Goal: Information Seeking & Learning: Learn about a topic

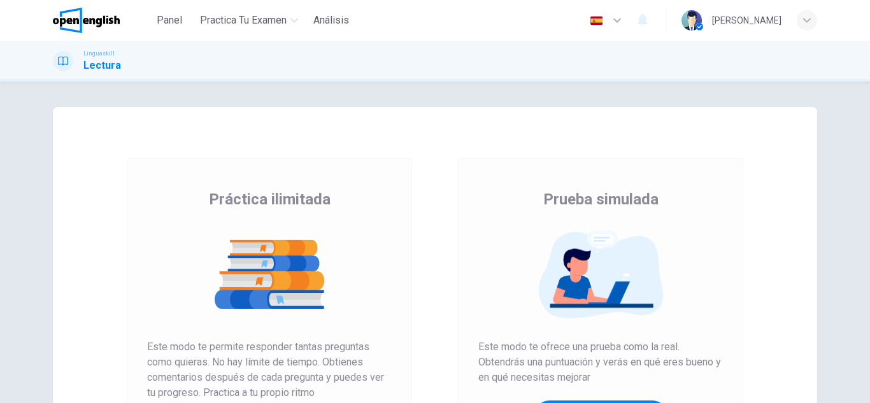
scroll to position [127, 0]
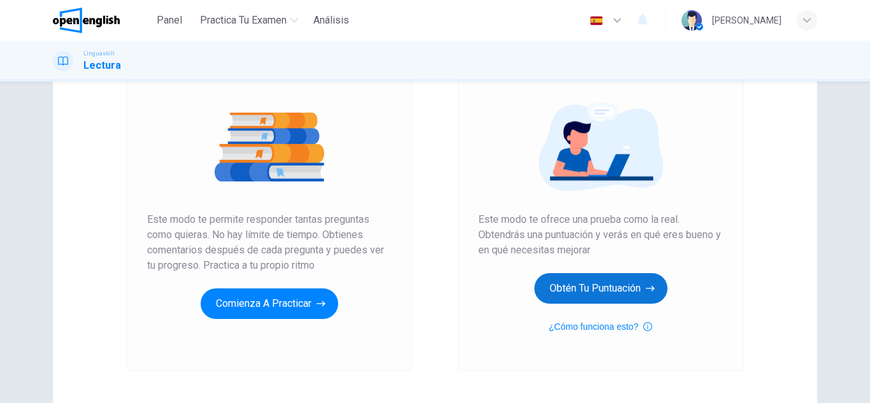
click at [583, 285] on button "Obtén tu puntuación" at bounding box center [600, 288] width 133 height 31
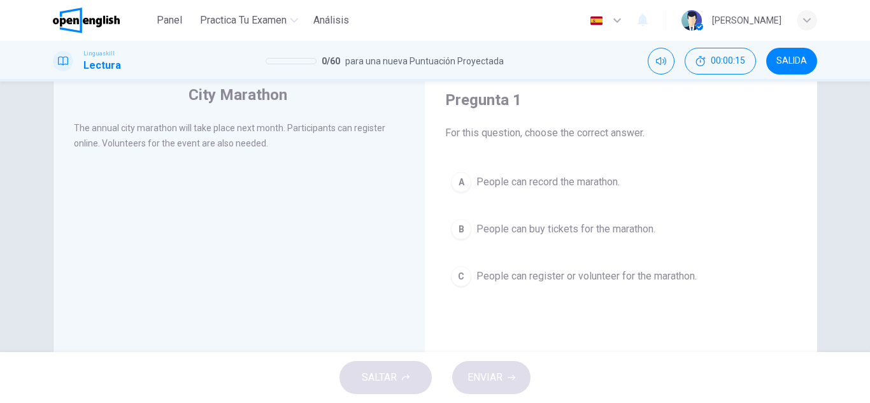
scroll to position [64, 0]
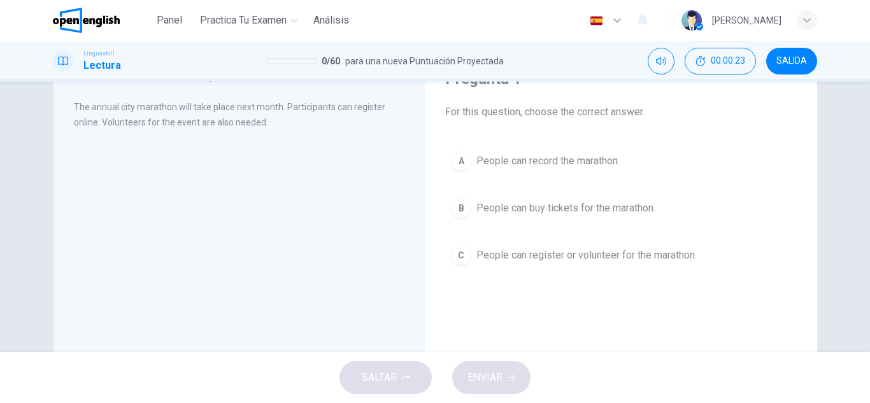
click at [497, 259] on span "People can register or volunteer for the marathon." at bounding box center [586, 255] width 220 height 15
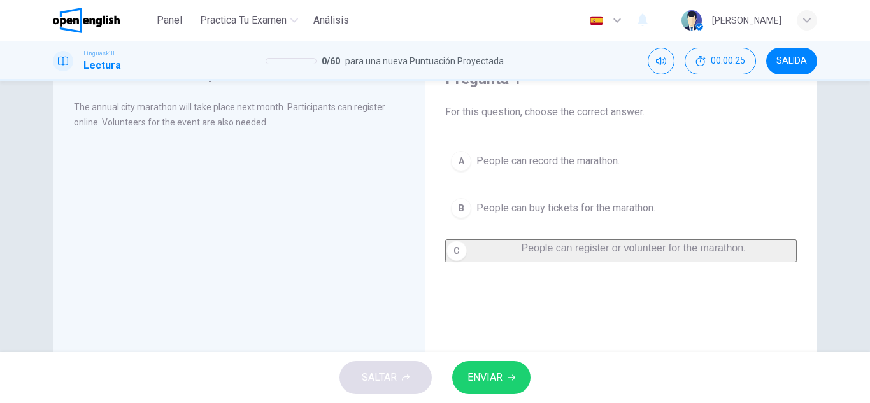
click at [482, 392] on button "ENVIAR" at bounding box center [491, 377] width 78 height 33
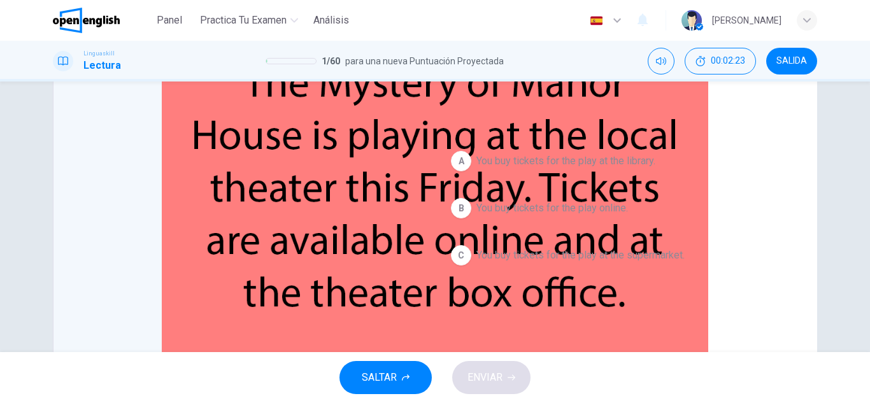
click at [505, 212] on span "You buy tickets for the play online." at bounding box center [552, 208] width 152 height 15
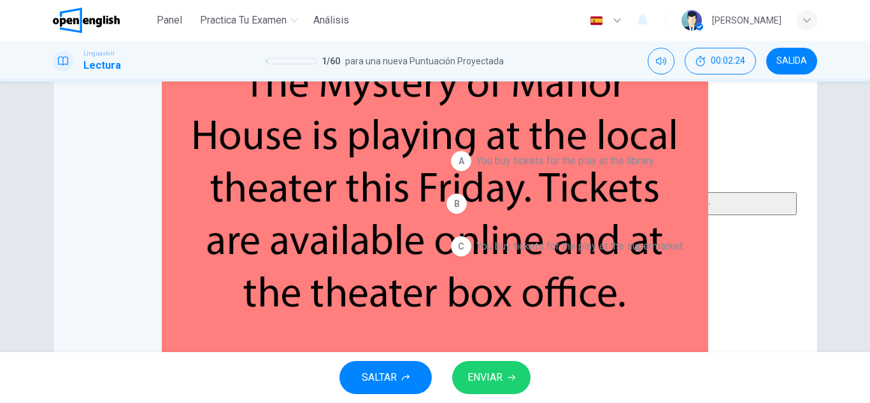
drag, startPoint x: 442, startPoint y: 395, endPoint x: 451, endPoint y: 392, distance: 9.5
click at [443, 395] on div "SALTAR ENVIAR" at bounding box center [435, 377] width 870 height 51
click at [489, 369] on span "ENVIAR" at bounding box center [485, 378] width 35 height 18
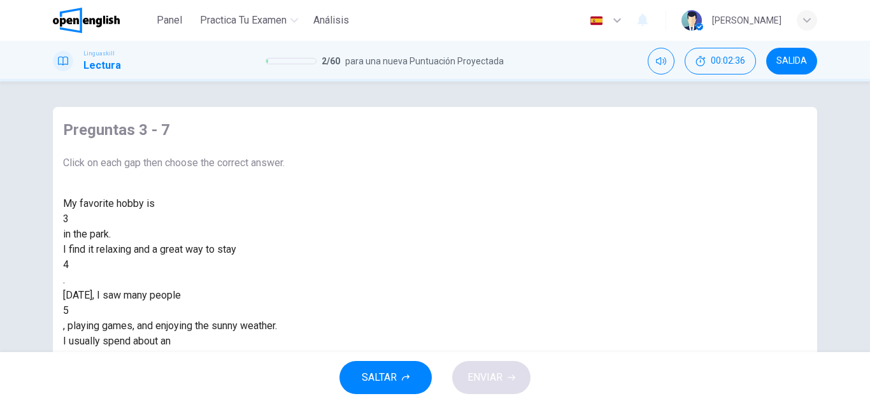
click at [69, 219] on div at bounding box center [69, 219] width 0 height 0
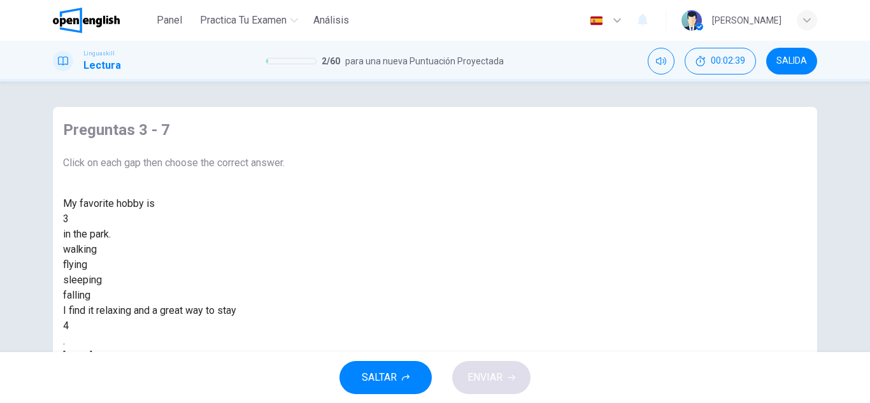
click at [285, 257] on div "walking" at bounding box center [174, 249] width 222 height 15
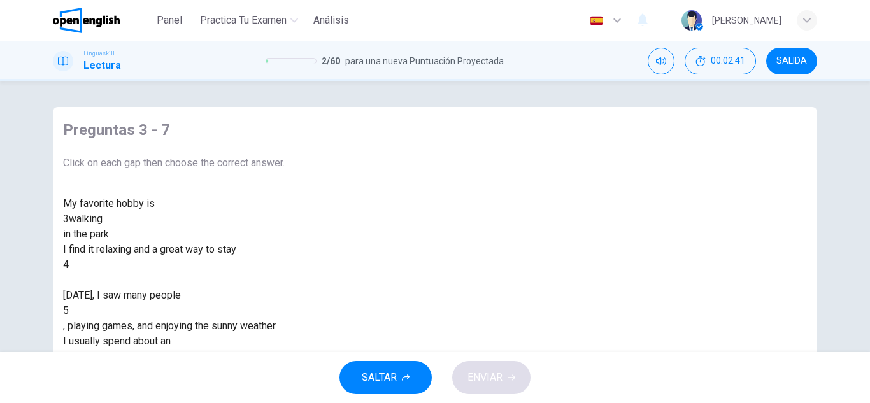
click at [69, 265] on div at bounding box center [69, 265] width 0 height 0
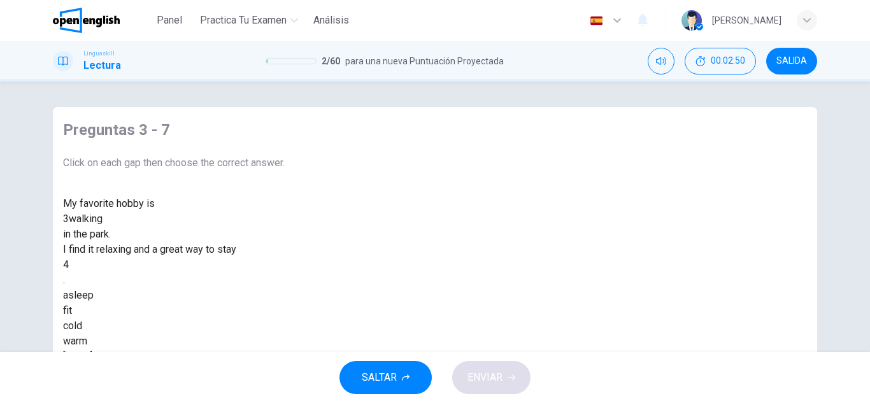
click at [285, 337] on div "asleep fit cold warm" at bounding box center [174, 318] width 222 height 61
click at [285, 318] on div "fit" at bounding box center [174, 310] width 222 height 15
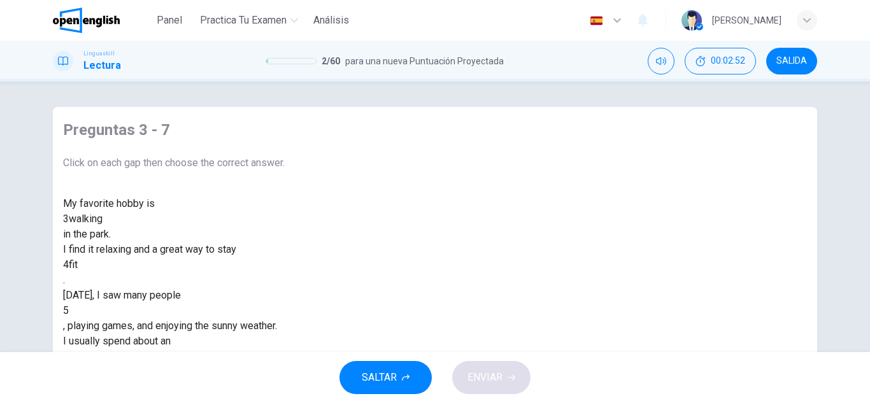
click at [69, 311] on div at bounding box center [69, 311] width 0 height 0
click at [285, 380] on div "running" at bounding box center [174, 387] width 222 height 15
click at [285, 257] on div "My favorite hobby is 3 walking in the park. I find it relaxing and a great way …" at bounding box center [174, 310] width 222 height 229
click at [69, 357] on div at bounding box center [69, 357] width 0 height 0
click at [285, 395] on div "day" at bounding box center [174, 402] width 222 height 15
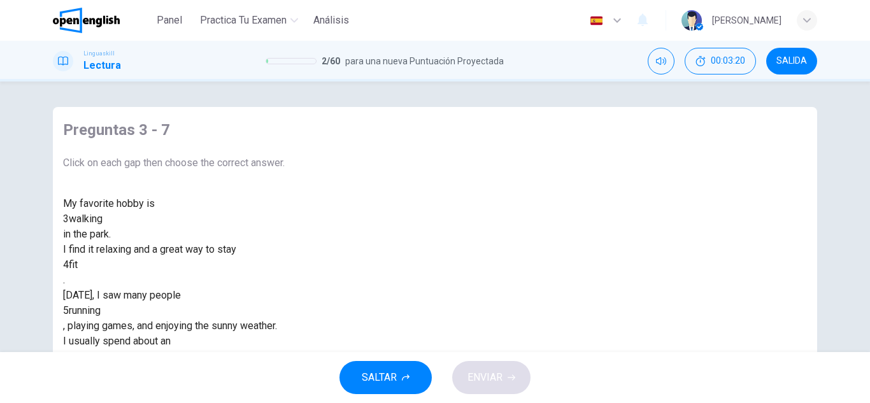
click at [279, 312] on div "My favorite hobby is 3 walking in the park. I find it relaxing and a great way …" at bounding box center [174, 310] width 222 height 229
click at [69, 403] on div at bounding box center [69, 403] width 0 height 0
click at [485, 372] on span "ENVIAR" at bounding box center [485, 378] width 35 height 18
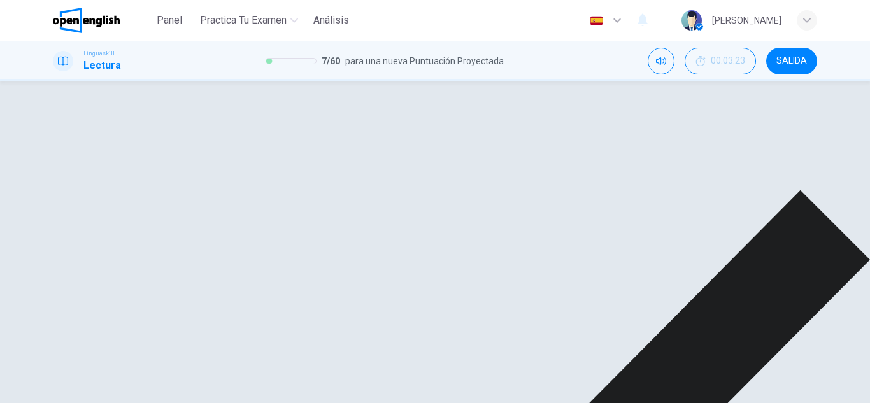
click at [85, 349] on div "day" at bounding box center [77, 356] width 16 height 15
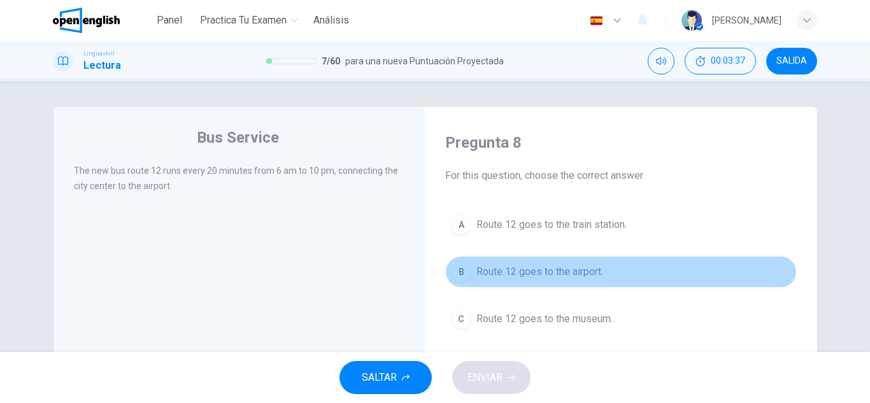
click at [490, 269] on span "Route 12 goes to the airport." at bounding box center [539, 271] width 127 height 15
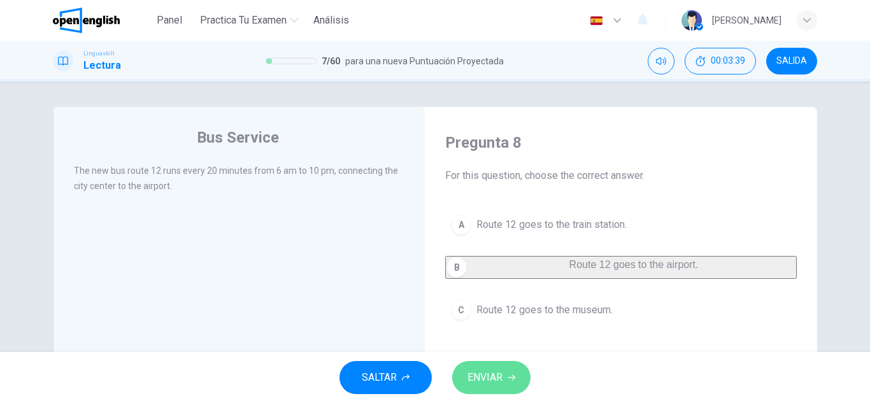
click at [490, 370] on span "ENVIAR" at bounding box center [485, 378] width 35 height 18
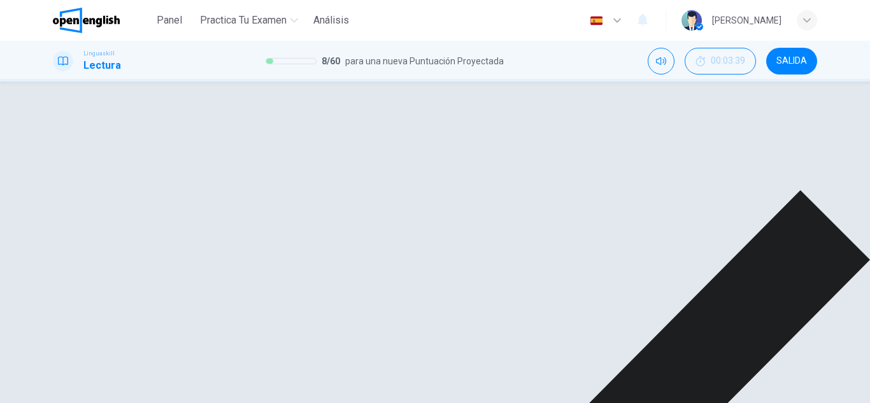
drag, startPoint x: 635, startPoint y: 398, endPoint x: 618, endPoint y: 394, distance: 17.8
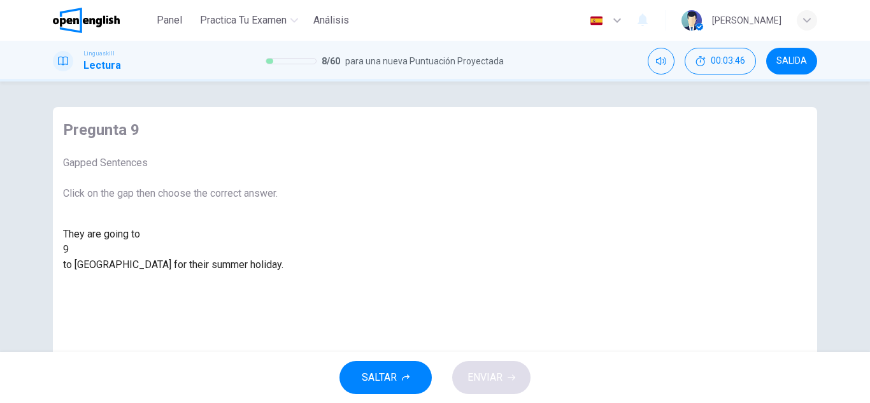
click at [69, 250] on div at bounding box center [69, 250] width 0 height 0
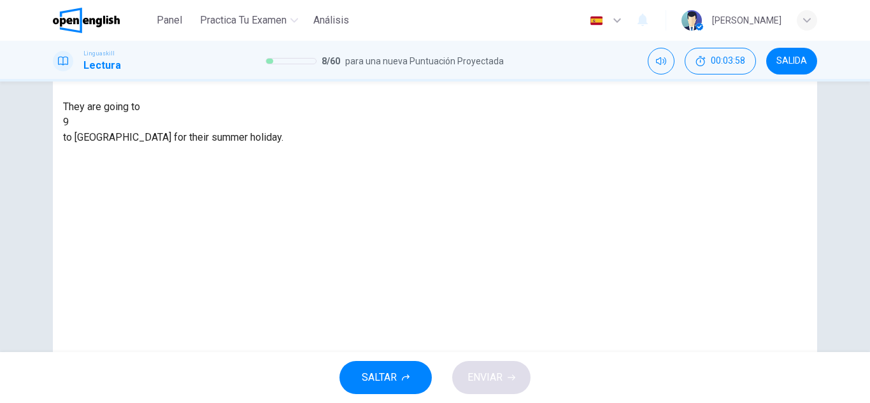
scroll to position [64, 0]
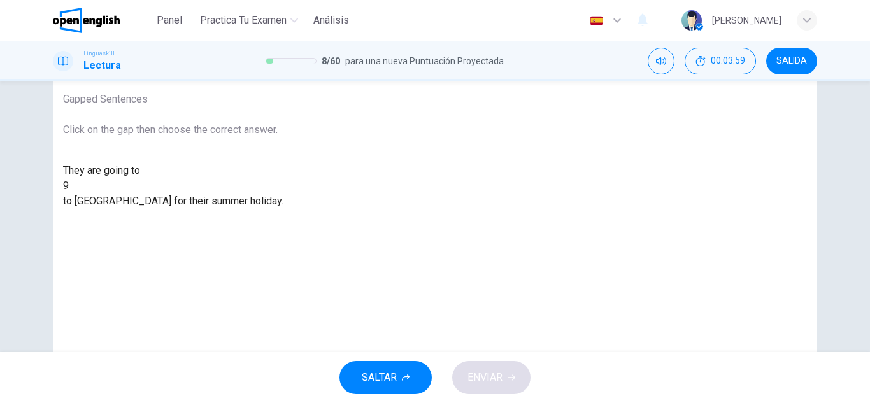
click at [69, 186] on div at bounding box center [69, 186] width 0 height 0
click at [283, 224] on div "fly" at bounding box center [173, 216] width 220 height 15
click at [528, 378] on button "ENVIAR" at bounding box center [491, 377] width 78 height 33
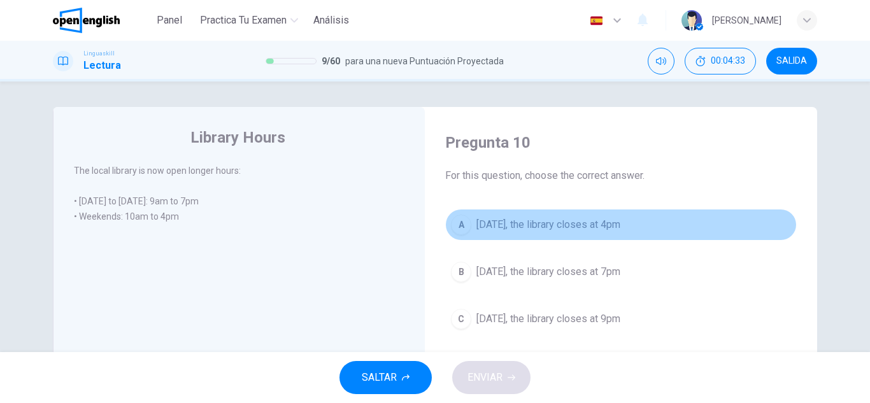
click at [586, 215] on button "A [DATE], the library closes at 4pm" at bounding box center [621, 225] width 352 height 32
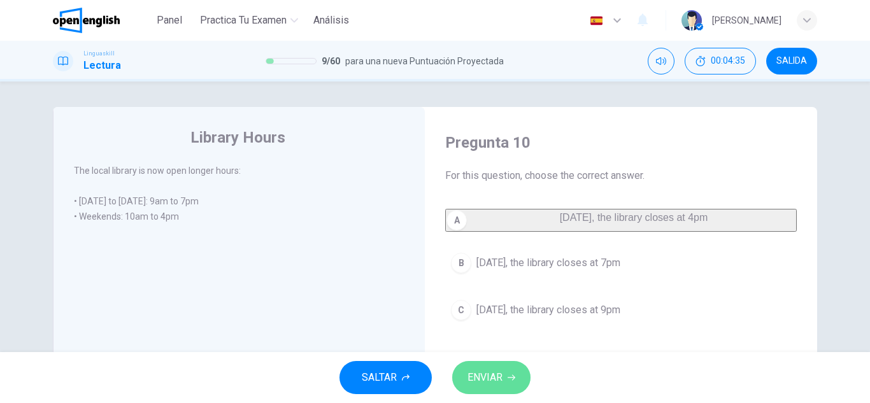
click at [525, 368] on button "ENVIAR" at bounding box center [491, 377] width 78 height 33
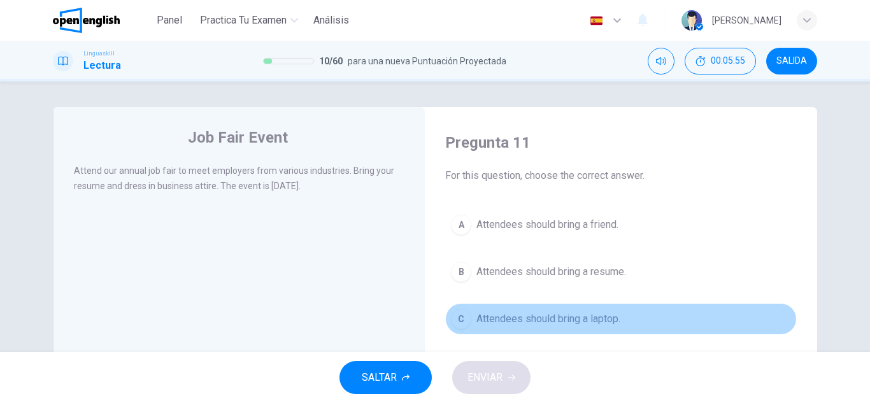
click at [536, 321] on span "Attendees should bring a laptop." at bounding box center [548, 318] width 144 height 15
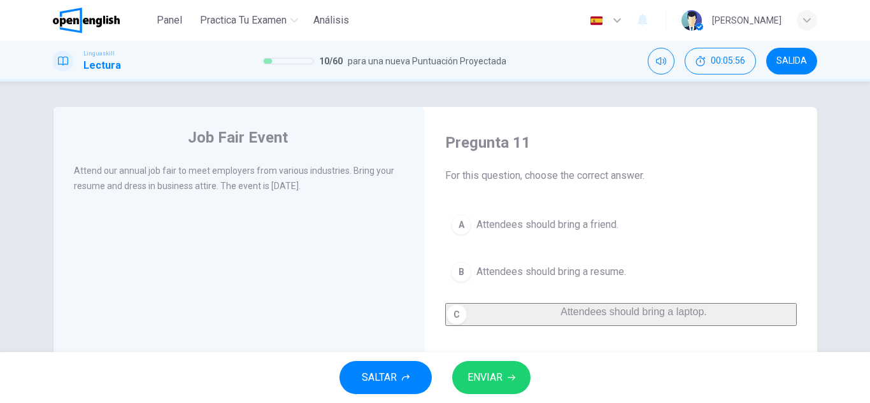
click at [555, 271] on span "Attendees should bring a resume." at bounding box center [551, 271] width 150 height 15
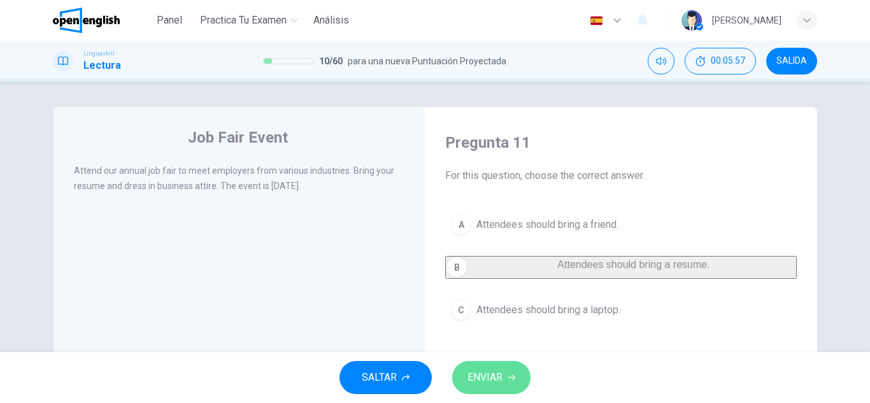
click at [469, 376] on span "ENVIAR" at bounding box center [485, 378] width 35 height 18
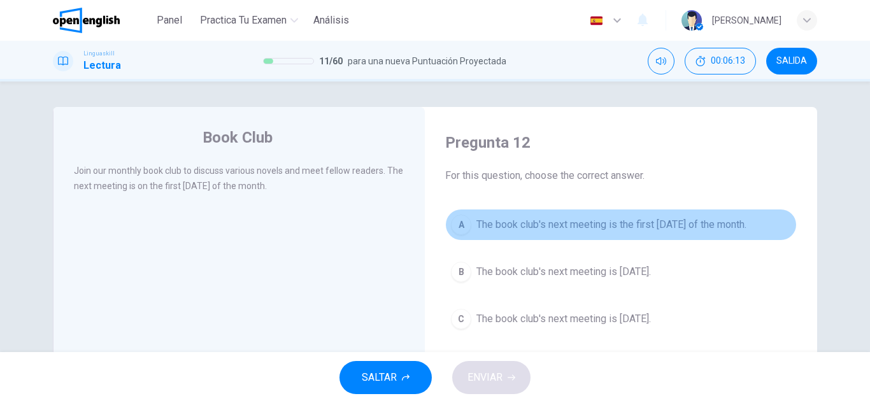
click at [580, 234] on button "A The book club's next meeting is the first [DATE] of the month." at bounding box center [621, 225] width 352 height 32
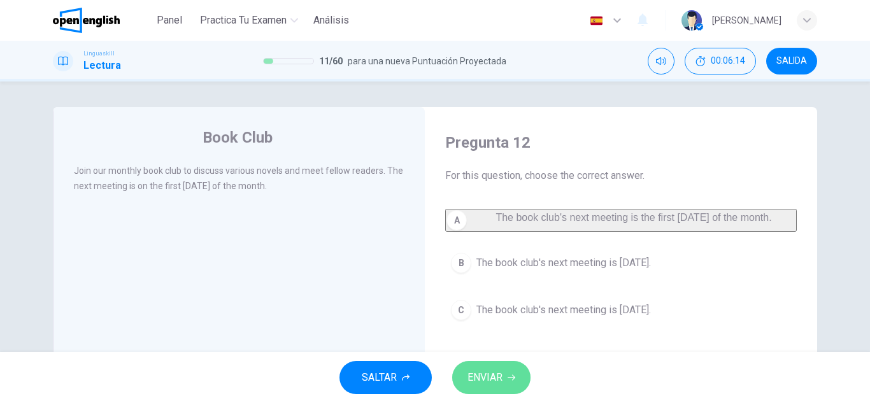
click at [506, 381] on button "ENVIAR" at bounding box center [491, 377] width 78 height 33
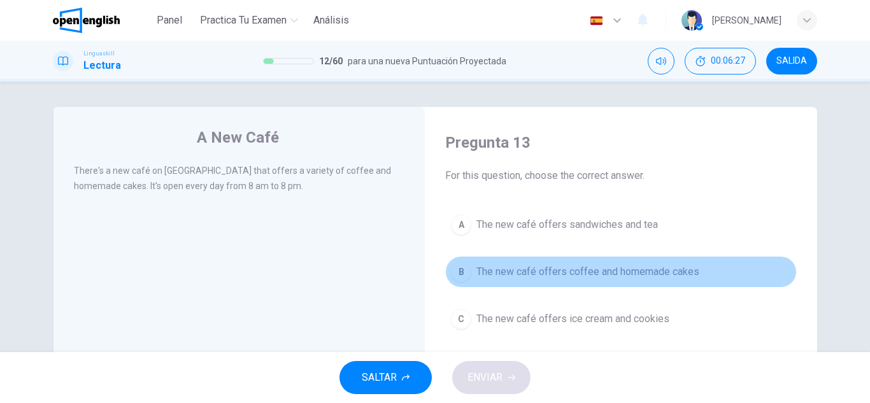
click at [565, 275] on span "The new café offers coffee and homemade cakes" at bounding box center [587, 271] width 223 height 15
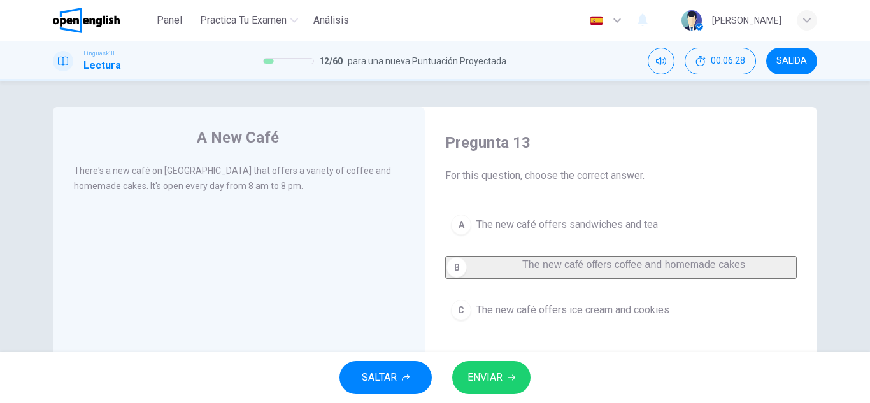
click at [512, 375] on icon "button" at bounding box center [512, 378] width 8 height 8
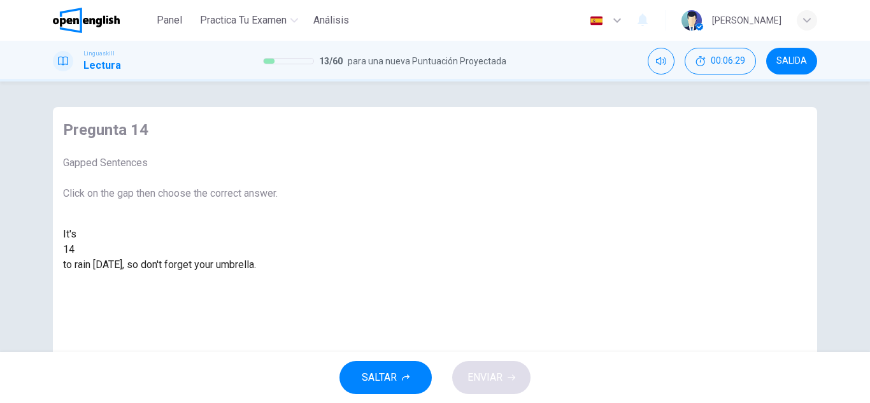
click at [75, 250] on div at bounding box center [75, 250] width 0 height 0
click at [278, 288] on div "likely" at bounding box center [170, 280] width 215 height 15
click at [514, 375] on icon "button" at bounding box center [512, 378] width 8 height 8
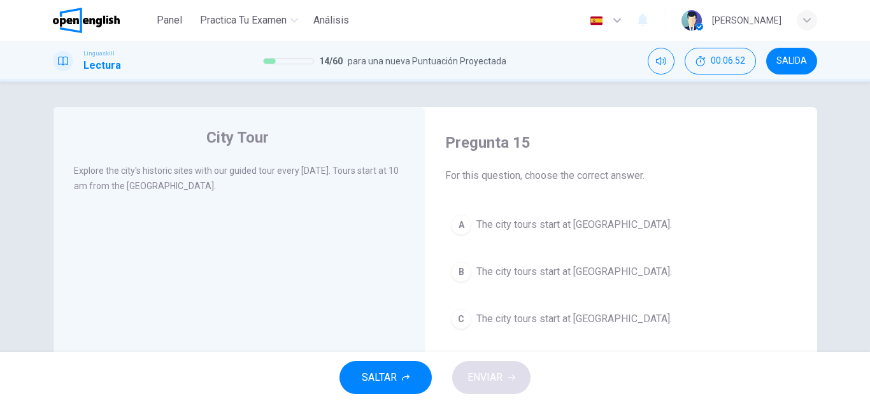
click at [513, 233] on button "A The city tours start at [GEOGRAPHIC_DATA]." at bounding box center [621, 225] width 352 height 32
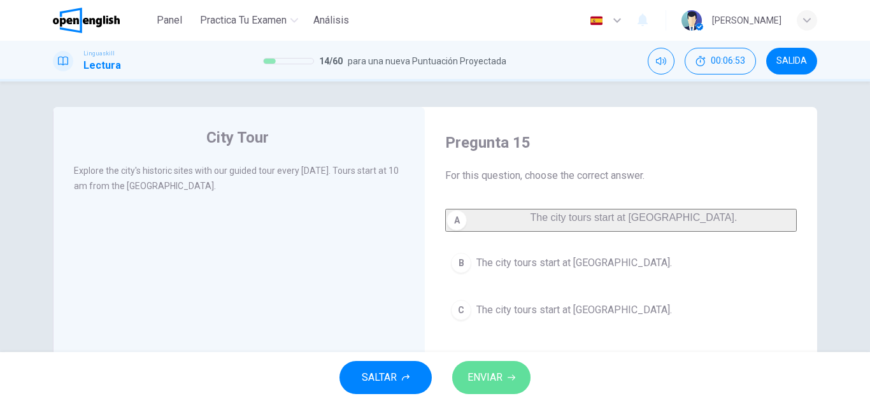
click at [511, 382] on button "ENVIAR" at bounding box center [491, 377] width 78 height 33
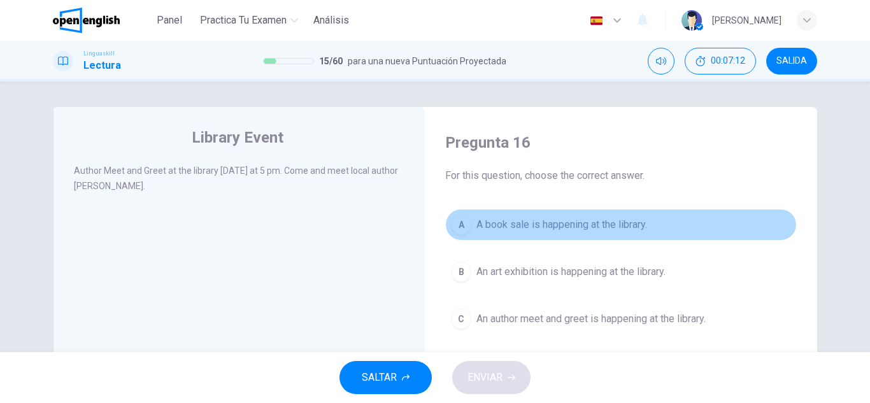
click at [531, 220] on span "A book sale is happening at the library." at bounding box center [561, 224] width 171 height 15
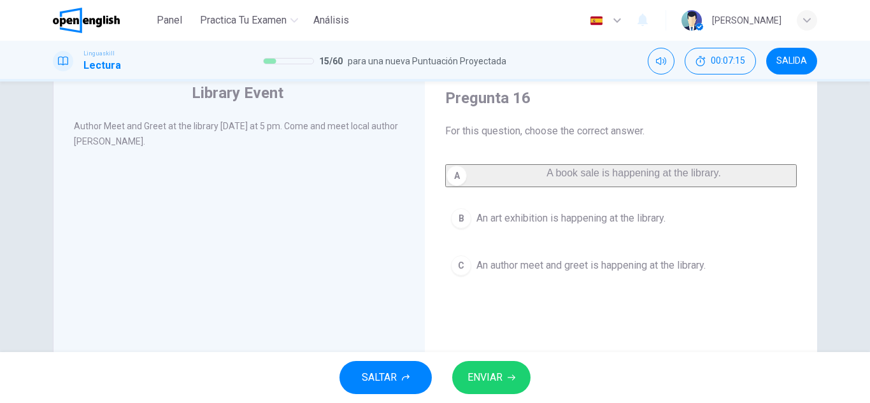
scroll to position [64, 0]
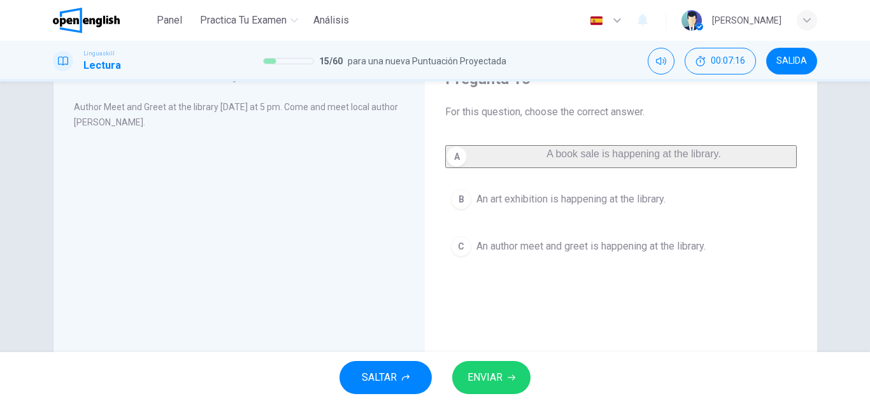
drag, startPoint x: 543, startPoint y: 201, endPoint x: 558, endPoint y: 239, distance: 40.6
click at [556, 215] on button "B An art exhibition is happening at the library." at bounding box center [621, 199] width 352 height 32
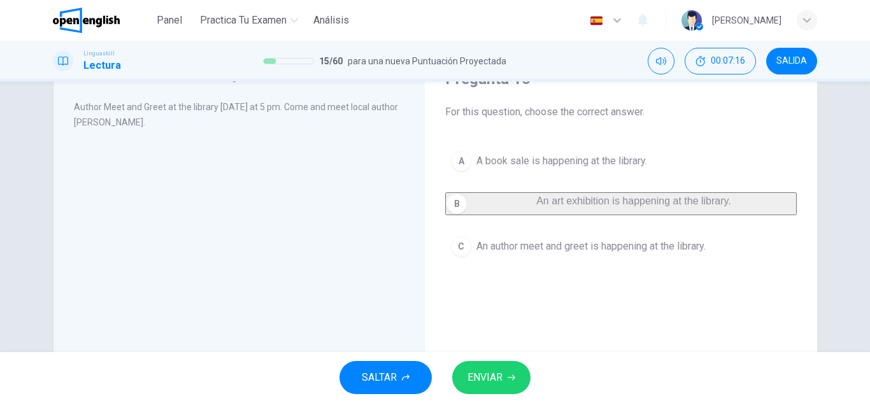
click at [559, 240] on button "C An author meet and greet is happening at the library." at bounding box center [621, 247] width 352 height 32
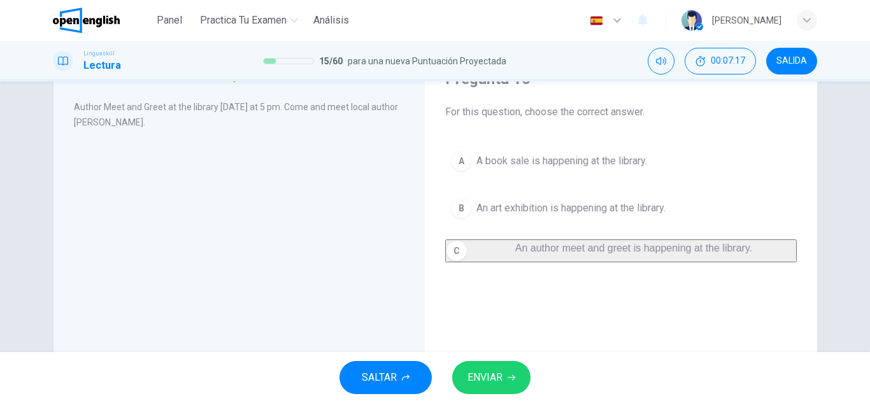
click at [515, 370] on button "ENVIAR" at bounding box center [491, 377] width 78 height 33
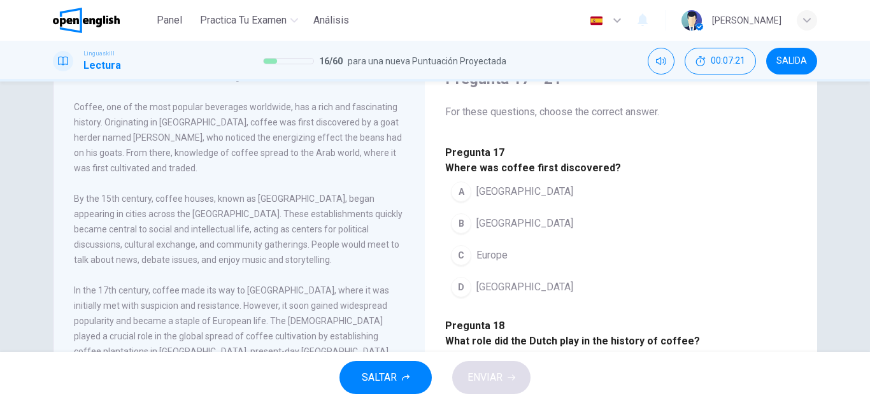
scroll to position [0, 0]
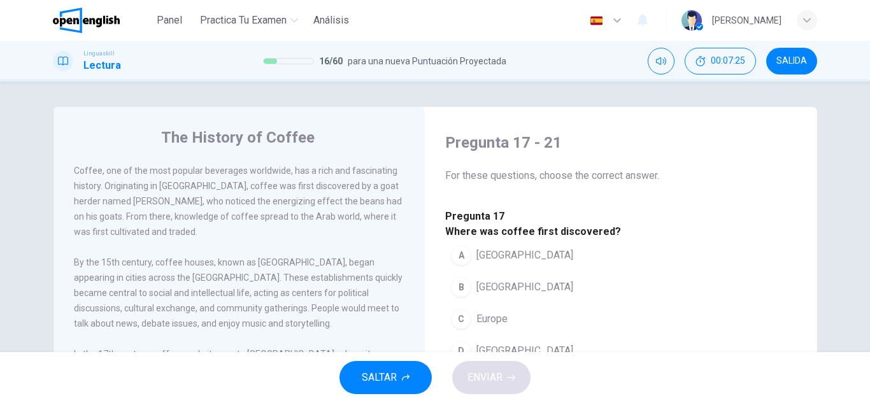
click at [547, 303] on button "B [GEOGRAPHIC_DATA]" at bounding box center [512, 287] width 134 height 32
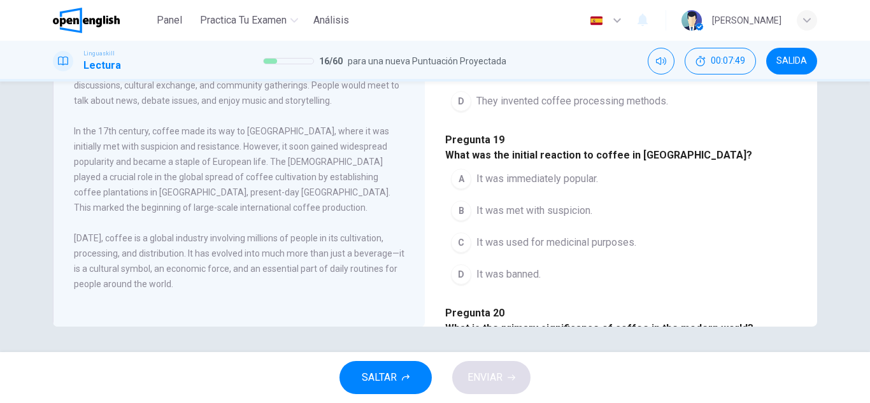
scroll to position [127, 0]
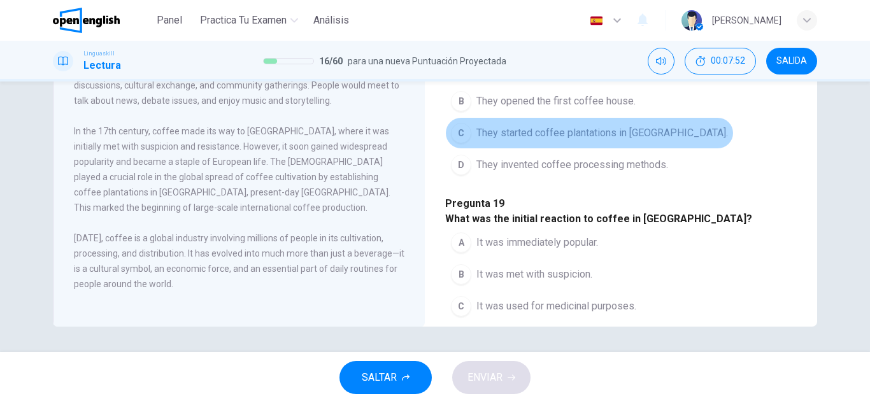
click at [501, 141] on span "They started coffee plantations in [GEOGRAPHIC_DATA]." at bounding box center [602, 132] width 252 height 15
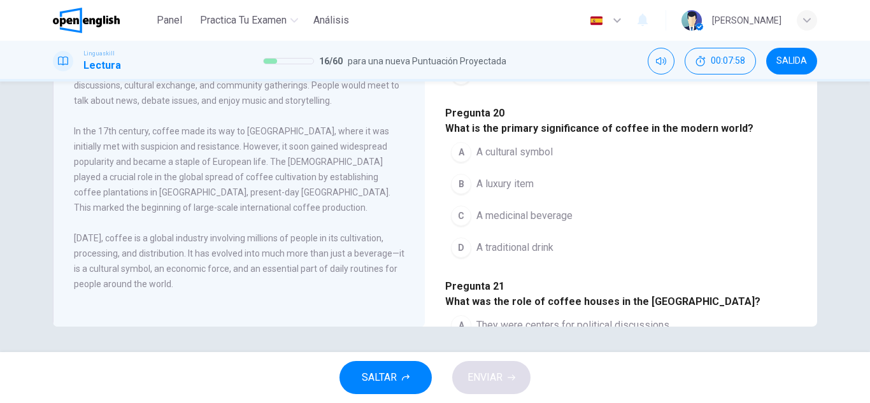
scroll to position [318, 0]
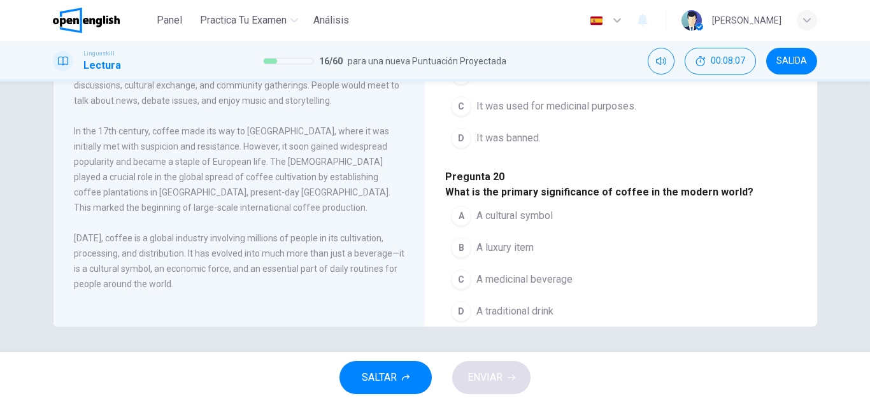
click at [598, 90] on button "B It was met with suspicion." at bounding box center [521, 75] width 153 height 32
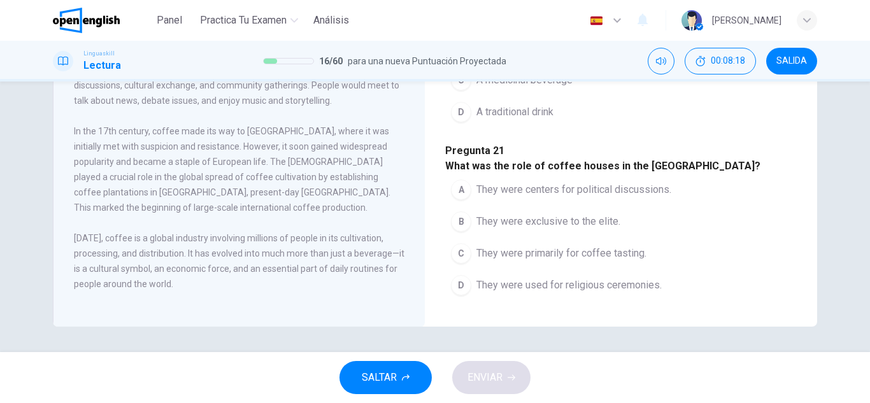
scroll to position [637, 0]
click at [536, 120] on span "A traditional drink" at bounding box center [514, 111] width 77 height 15
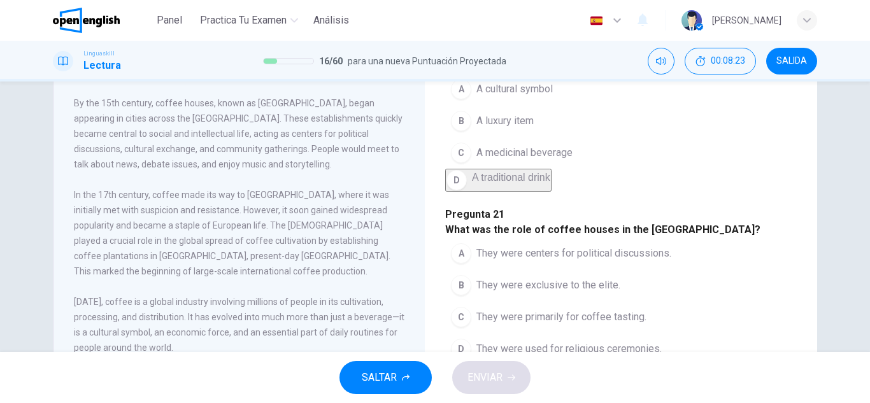
scroll to position [797, 0]
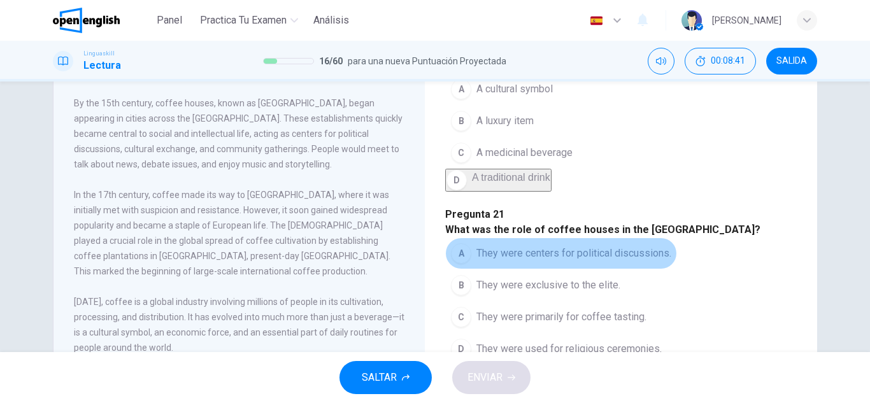
click at [533, 246] on span "They were centers for political discussions." at bounding box center [573, 253] width 195 height 15
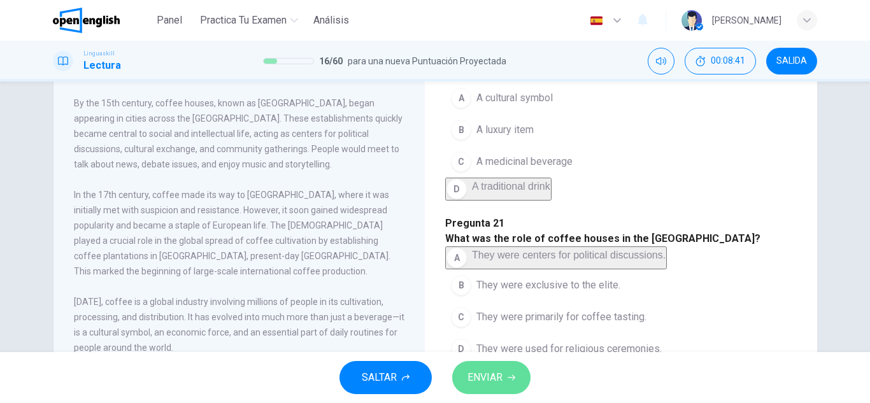
click at [503, 385] on span "ENVIAR" at bounding box center [485, 378] width 35 height 18
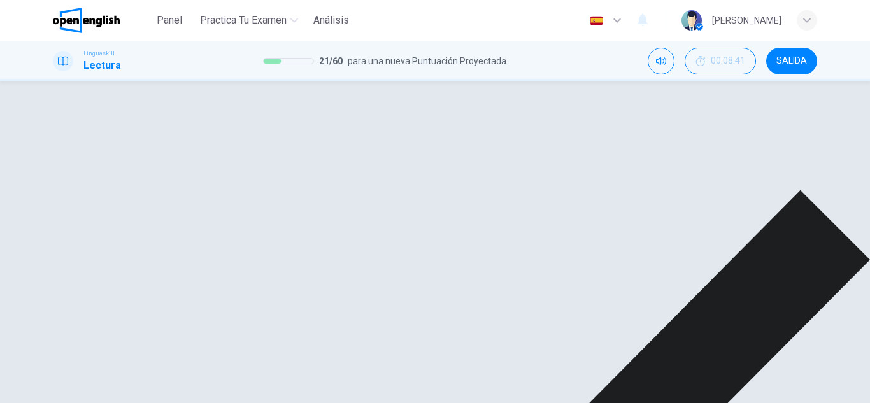
scroll to position [0, 0]
drag, startPoint x: 575, startPoint y: 366, endPoint x: 586, endPoint y: 243, distance: 123.4
click at [585, 245] on div "Panel Practica tu examen Análisis Español ** ​ [PERSON_NAME] Linguaskill Lectur…" at bounding box center [435, 201] width 870 height 403
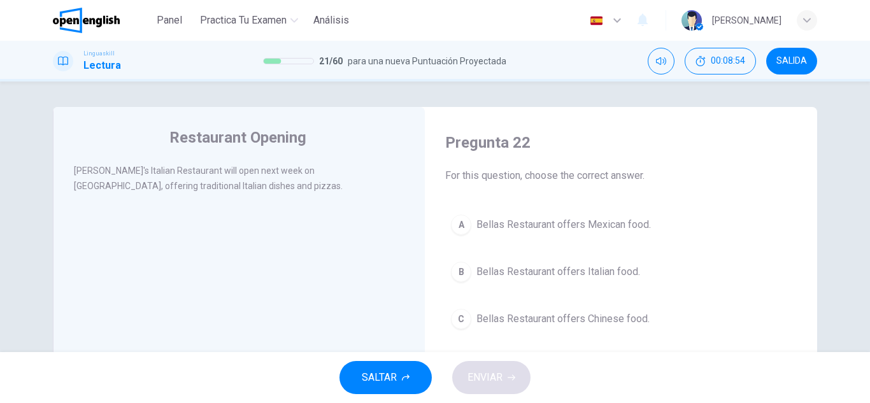
scroll to position [64, 0]
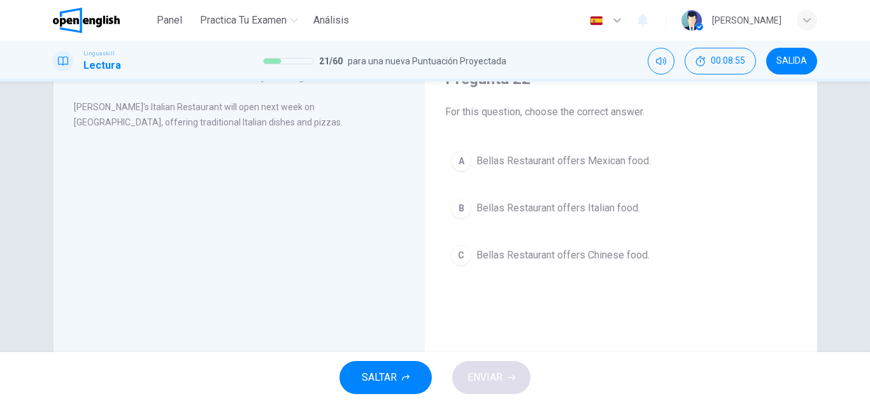
click at [592, 206] on span "Bellas Restaurant offers Italian food." at bounding box center [558, 208] width 164 height 15
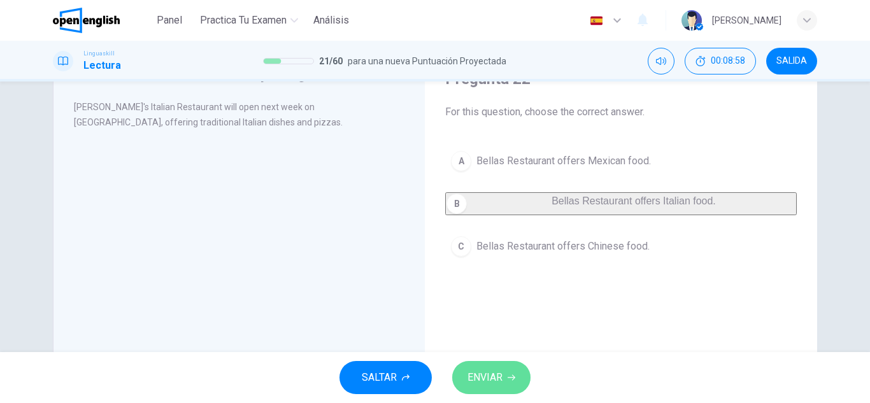
click at [489, 364] on button "ENVIAR" at bounding box center [491, 377] width 78 height 33
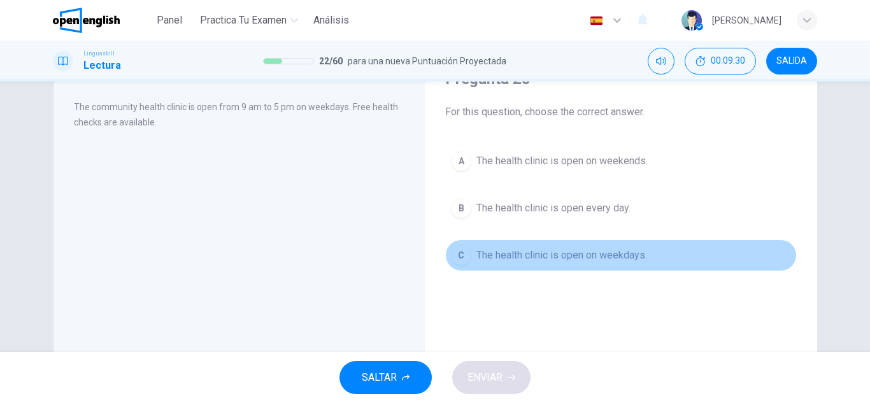
click at [647, 261] on button "C The health clinic is open on weekdays." at bounding box center [621, 255] width 352 height 32
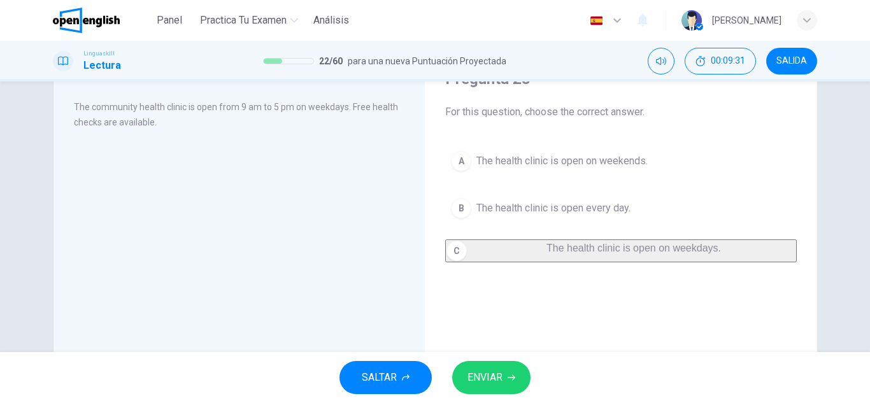
click at [499, 373] on span "ENVIAR" at bounding box center [485, 378] width 35 height 18
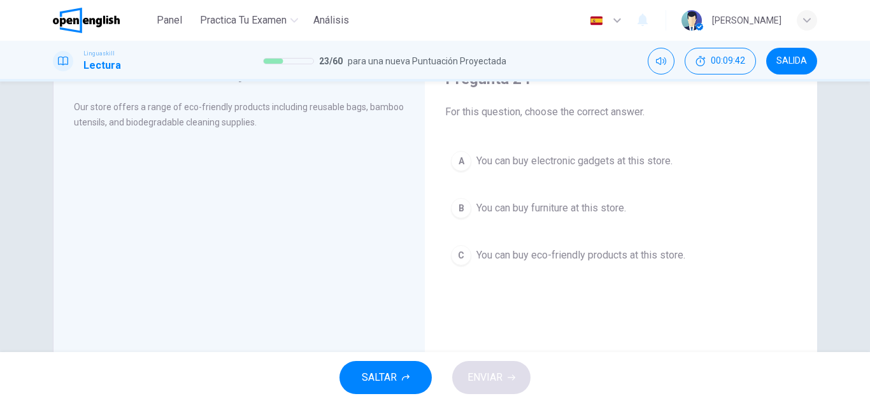
click at [603, 267] on button "C You can buy eco-friendly products at this store." at bounding box center [621, 255] width 352 height 32
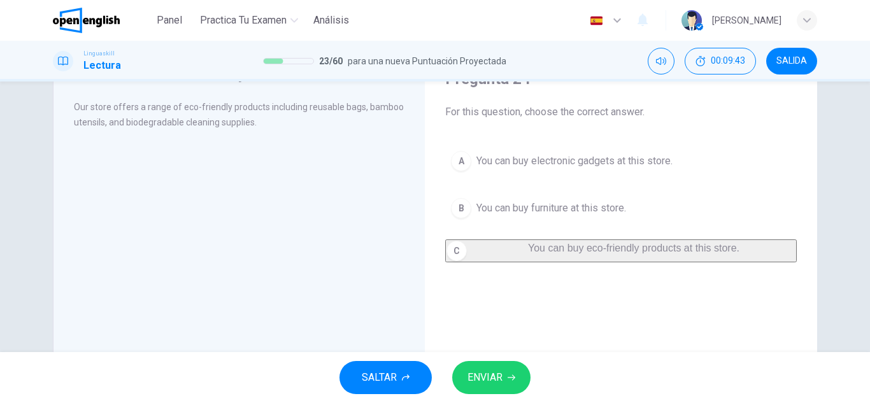
click at [517, 361] on button "ENVIAR" at bounding box center [491, 377] width 78 height 33
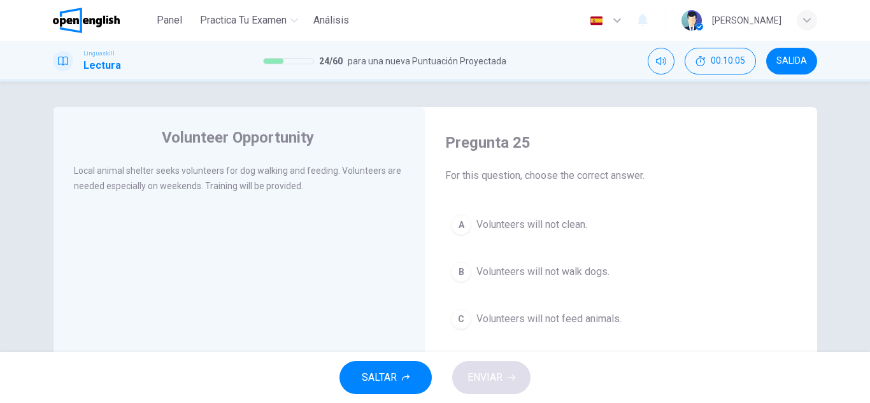
click at [594, 276] on span "Volunteers will not walk dogs." at bounding box center [542, 271] width 133 height 15
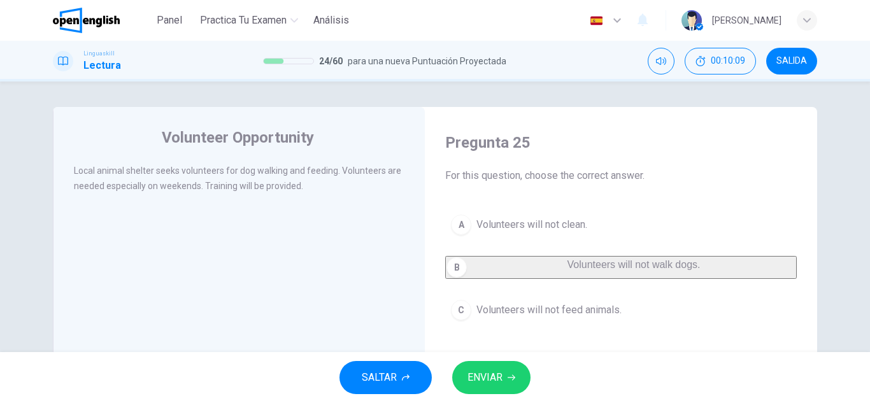
click at [478, 380] on span "ENVIAR" at bounding box center [485, 378] width 35 height 18
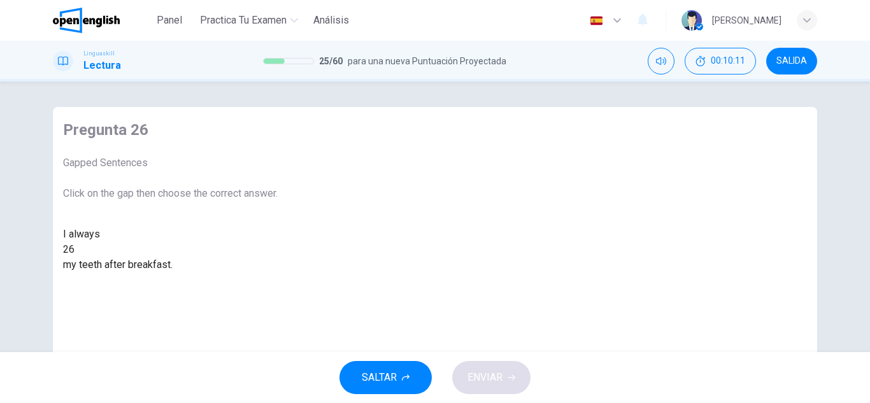
click at [75, 250] on div at bounding box center [75, 250] width 0 height 0
click at [278, 288] on div "brush" at bounding box center [170, 280] width 215 height 15
click at [476, 382] on span "ENVIAR" at bounding box center [485, 378] width 35 height 18
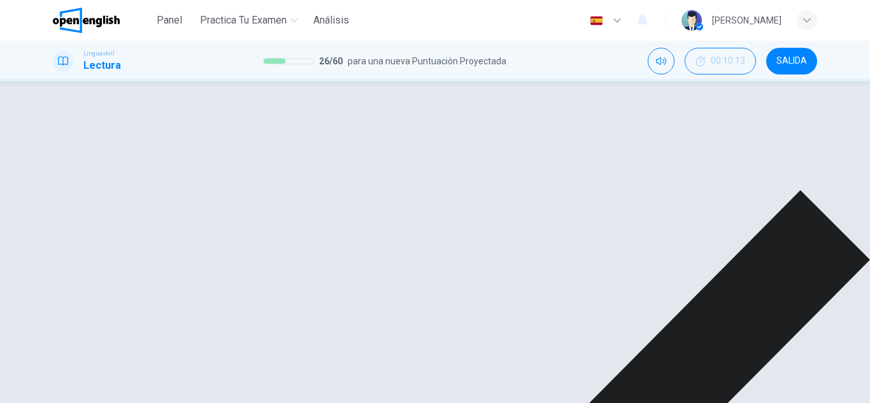
drag, startPoint x: 541, startPoint y: 348, endPoint x: 536, endPoint y: 343, distance: 7.7
click at [278, 334] on div "brush wash comb break" at bounding box center [170, 303] width 215 height 61
drag, startPoint x: 541, startPoint y: 348, endPoint x: 548, endPoint y: 361, distance: 14.2
click at [278, 334] on div "brush wash comb break" at bounding box center [170, 303] width 215 height 61
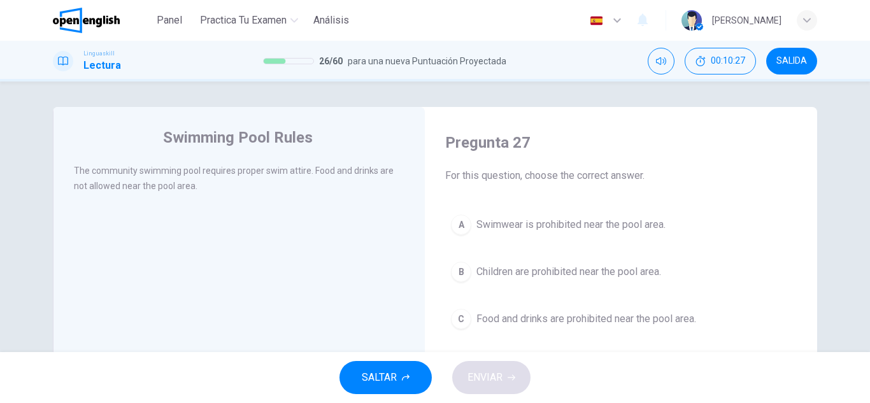
click at [496, 321] on span "Food and drinks are prohibited near the pool area." at bounding box center [586, 318] width 220 height 15
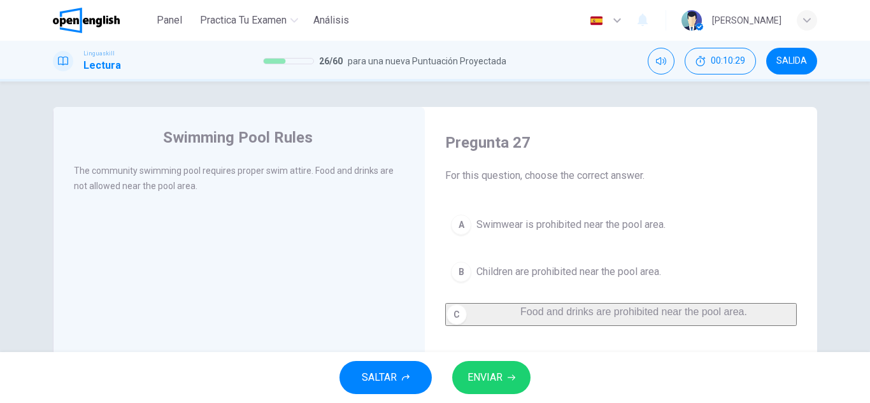
click at [483, 375] on span "ENVIAR" at bounding box center [485, 378] width 35 height 18
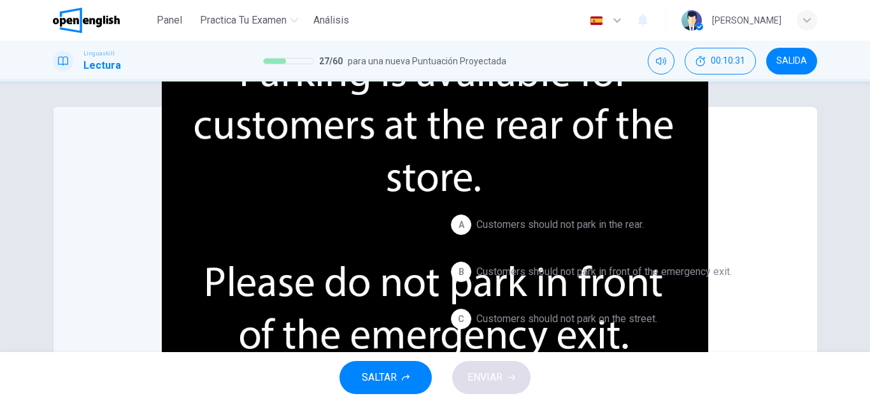
scroll to position [64, 0]
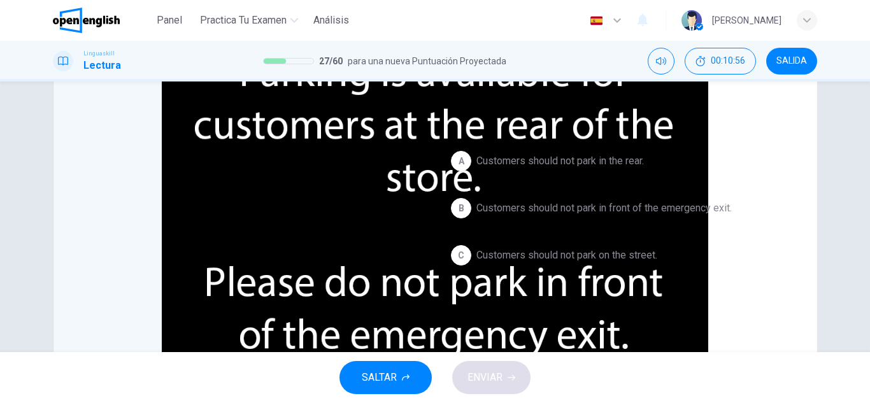
click at [580, 150] on button "A Customers should not park in the rear." at bounding box center [621, 161] width 352 height 32
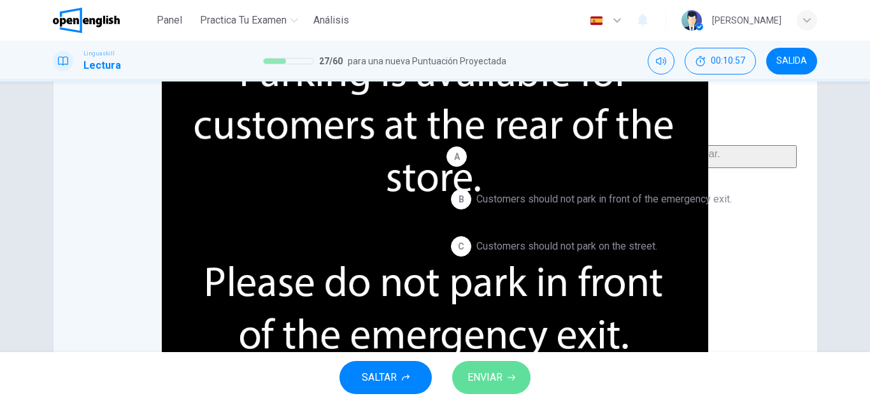
click at [494, 380] on span "ENVIAR" at bounding box center [485, 378] width 35 height 18
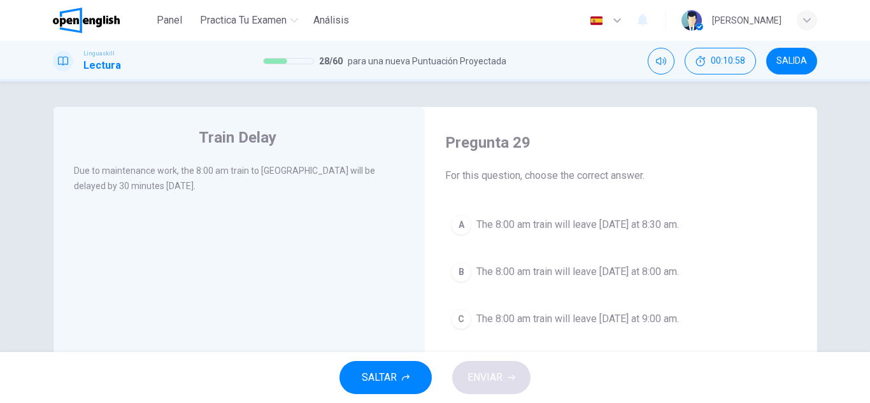
click at [559, 217] on span "The 8:00 am train will leave [DATE] at 8:30 am." at bounding box center [577, 224] width 203 height 15
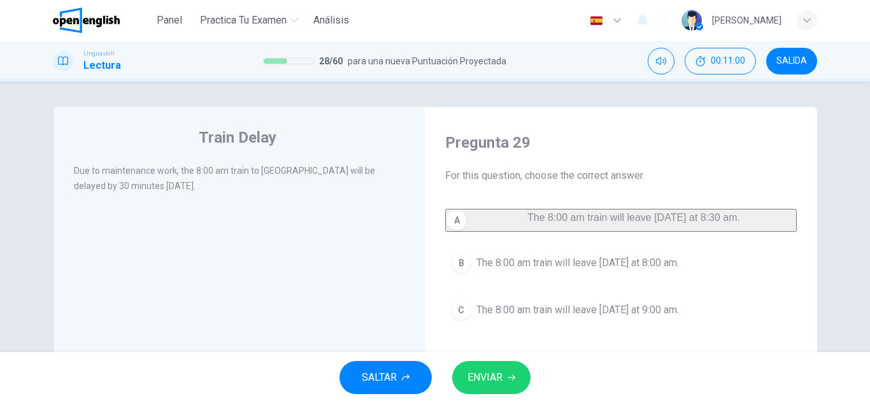
click at [564, 271] on span "The 8:00 am train will leave [DATE] at 8:00 am." at bounding box center [577, 262] width 203 height 15
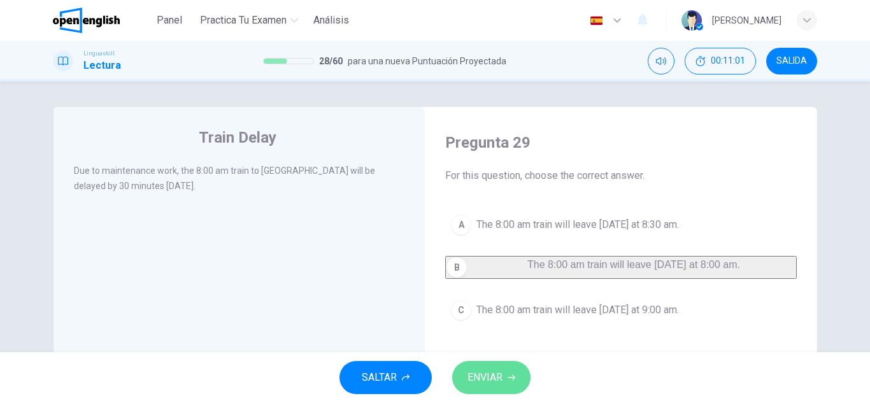
click at [508, 377] on icon "button" at bounding box center [512, 378] width 8 height 8
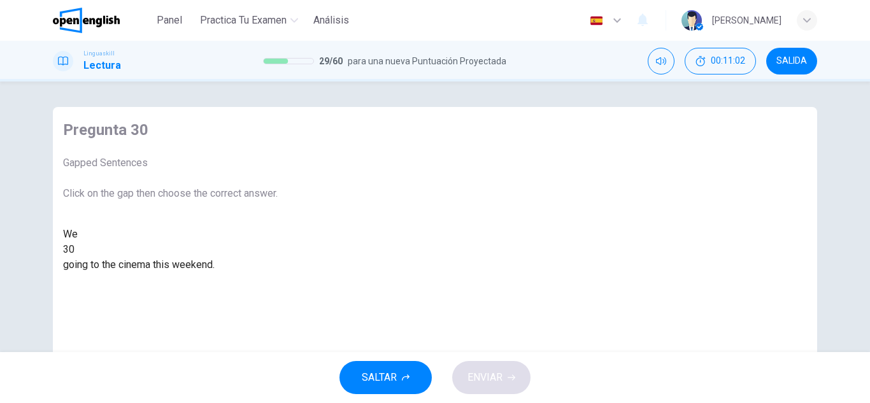
click at [188, 253] on div "We 30 going to the cinema this weekend." at bounding box center [170, 250] width 215 height 46
click at [75, 250] on div at bounding box center [75, 250] width 0 height 0
click at [278, 288] on div "are" at bounding box center [170, 280] width 215 height 15
click at [598, 376] on div "SALTAR ENVIAR" at bounding box center [435, 377] width 870 height 51
click at [538, 366] on div "SALTAR ENVIAR" at bounding box center [435, 377] width 870 height 51
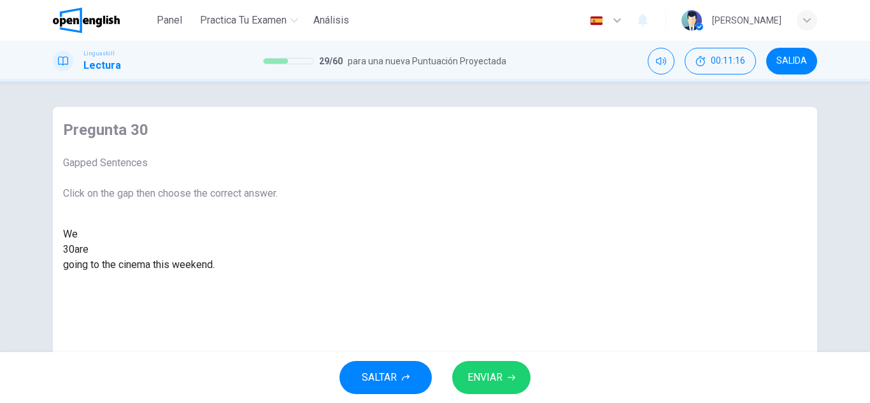
click at [517, 376] on button "ENVIAR" at bounding box center [491, 377] width 78 height 33
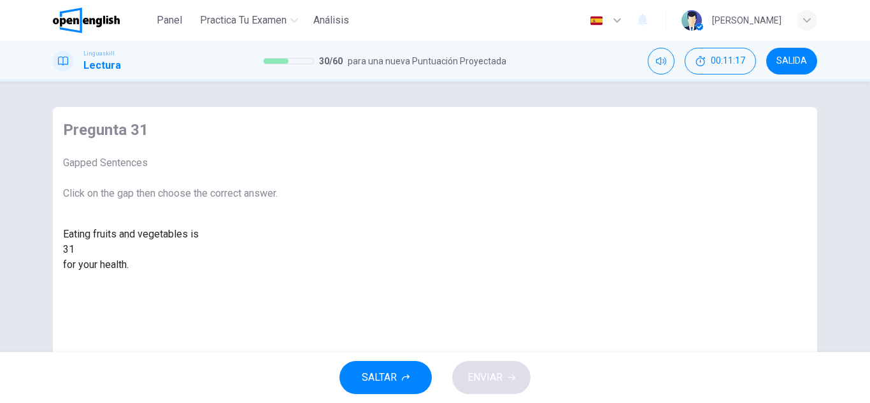
click at [75, 250] on div at bounding box center [75, 250] width 0 height 0
click at [278, 303] on div "good" at bounding box center [170, 295] width 215 height 15
click at [454, 375] on button "ENVIAR" at bounding box center [491, 377] width 78 height 33
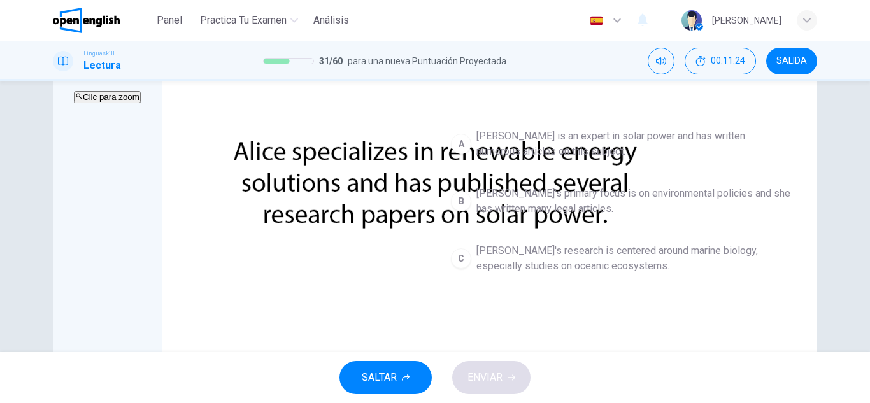
scroll to position [64, 0]
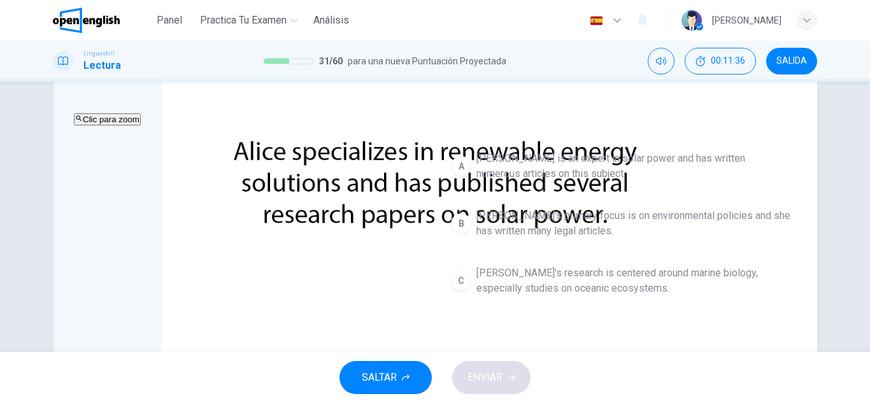
click at [543, 182] on button "A [PERSON_NAME] is an expert in solar power and has written numerous articles o…" at bounding box center [621, 166] width 352 height 42
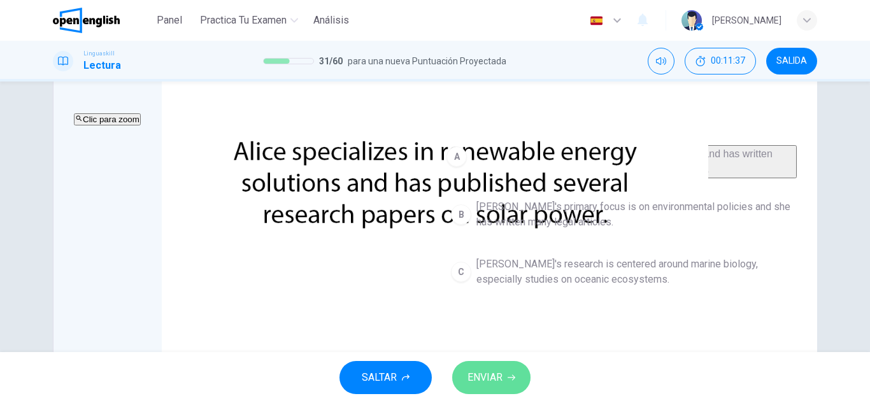
click at [482, 376] on span "ENVIAR" at bounding box center [485, 378] width 35 height 18
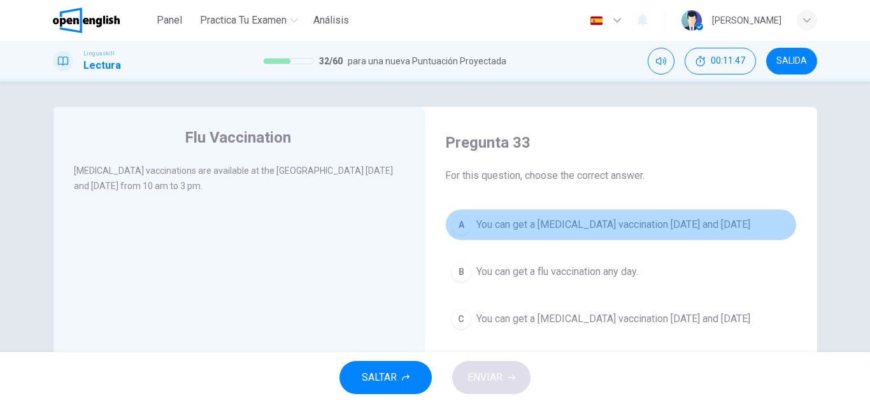
click at [643, 220] on span "You can get a [MEDICAL_DATA] vaccination [DATE] and [DATE]" at bounding box center [613, 224] width 274 height 15
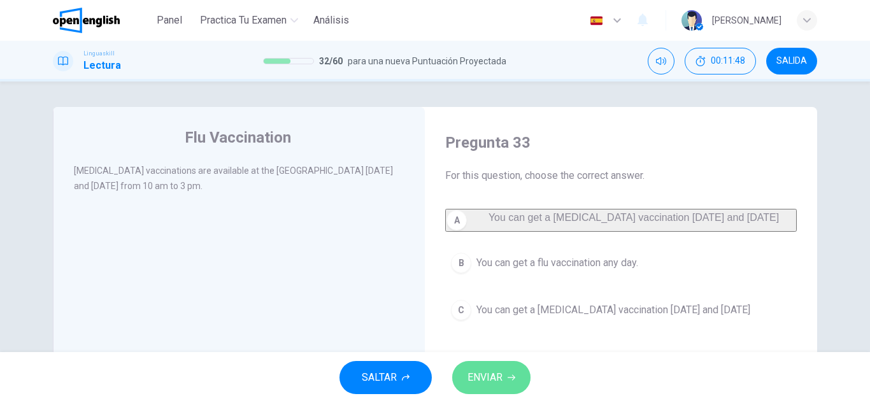
click at [464, 376] on button "ENVIAR" at bounding box center [491, 377] width 78 height 33
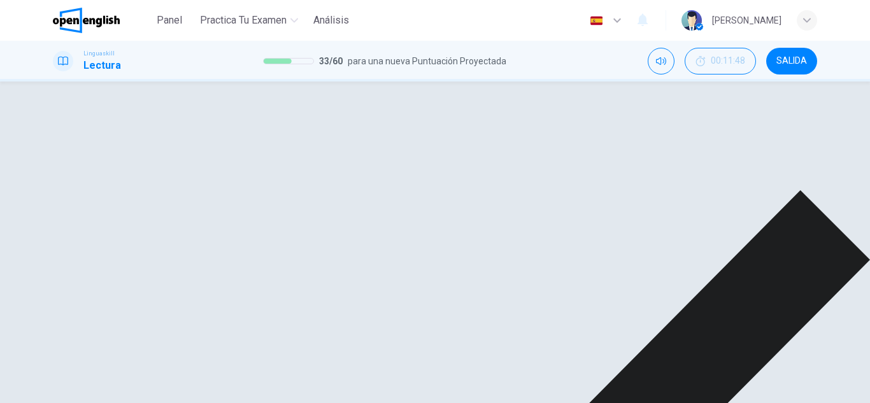
drag, startPoint x: 491, startPoint y: 389, endPoint x: 510, endPoint y: 382, distance: 20.4
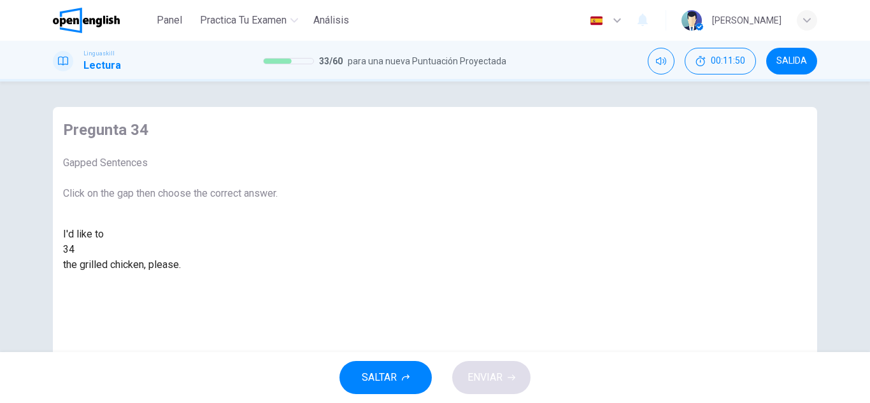
click at [75, 250] on div at bounding box center [75, 250] width 0 height 0
click at [278, 288] on div "eat" at bounding box center [170, 280] width 215 height 15
click at [186, 254] on div "I'd like to 34 eat the grilled chicken, please." at bounding box center [170, 250] width 215 height 46
click at [89, 257] on div "eat" at bounding box center [82, 249] width 14 height 15
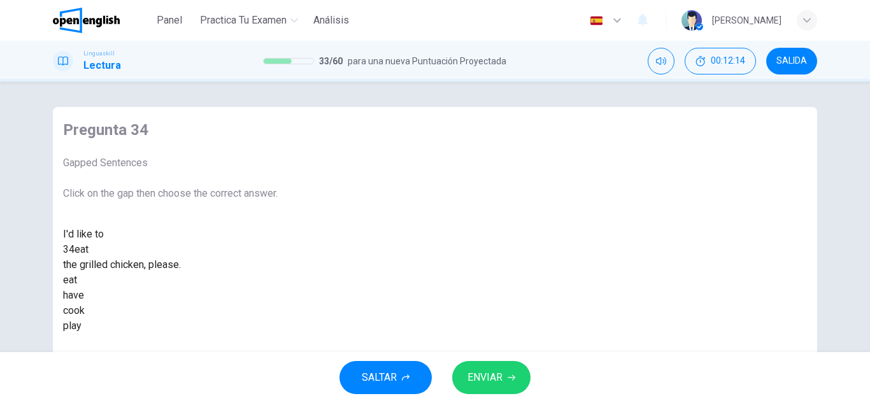
click at [482, 373] on span "ENVIAR" at bounding box center [485, 378] width 35 height 18
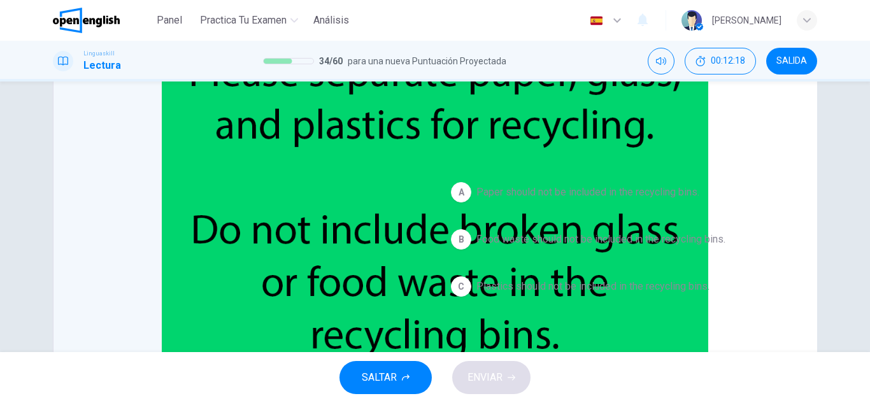
scroll to position [64, 0]
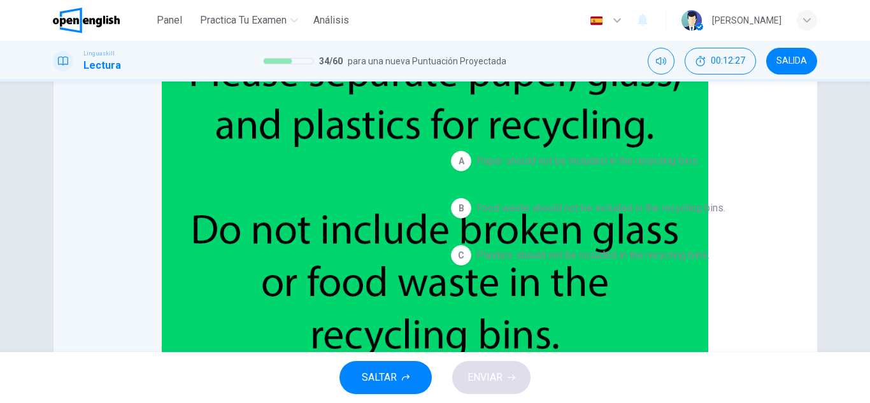
click at [562, 251] on span "Plastics should not be included in the recycling bins." at bounding box center [592, 255] width 233 height 15
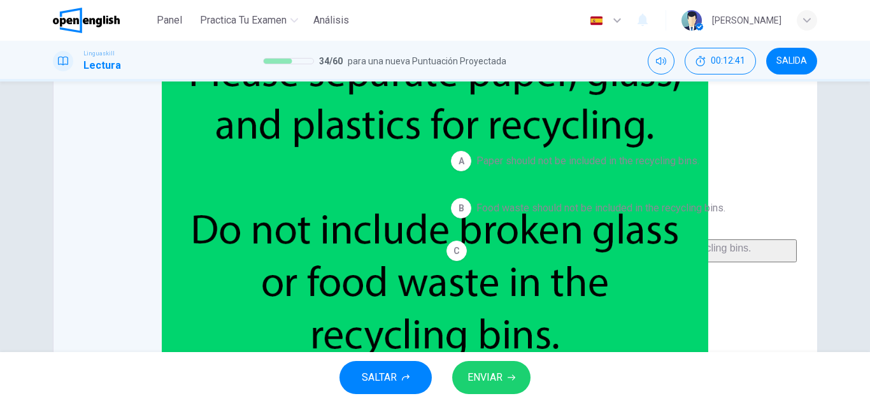
click at [508, 159] on span "Paper should not be included in the recycling bins." at bounding box center [587, 161] width 223 height 15
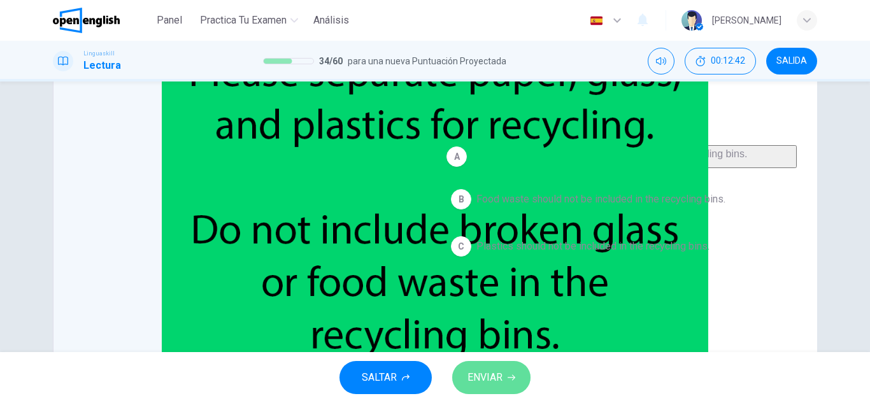
click at [498, 382] on span "ENVIAR" at bounding box center [485, 378] width 35 height 18
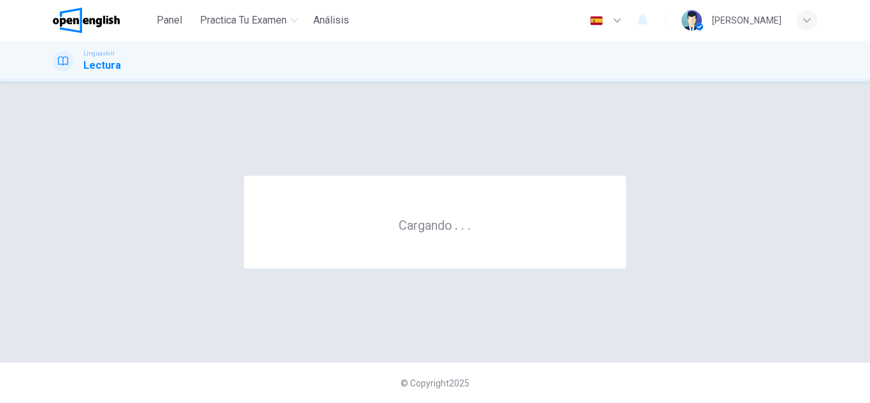
scroll to position [0, 0]
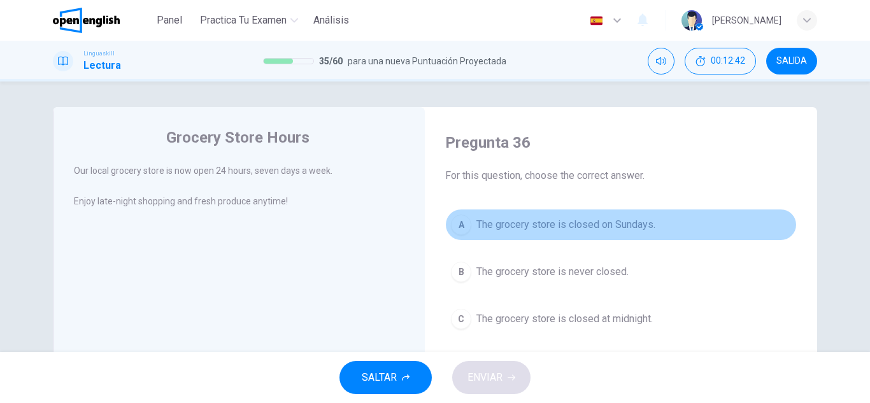
click at [502, 235] on button "A The grocery store is closed on Sundays." at bounding box center [621, 225] width 352 height 32
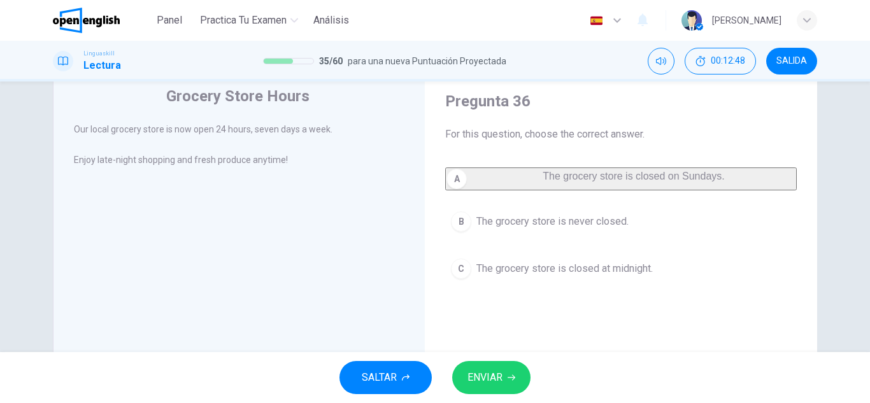
scroll to position [64, 0]
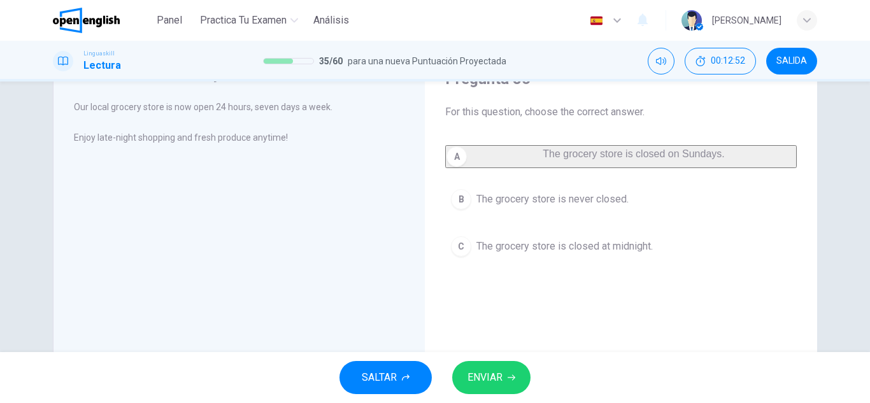
click at [537, 207] on span "The grocery store is never closed." at bounding box center [552, 199] width 152 height 15
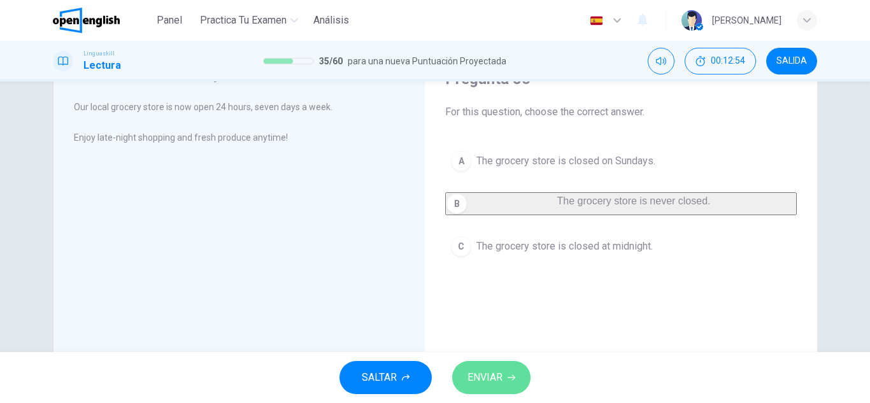
click at [508, 374] on icon "button" at bounding box center [512, 378] width 8 height 8
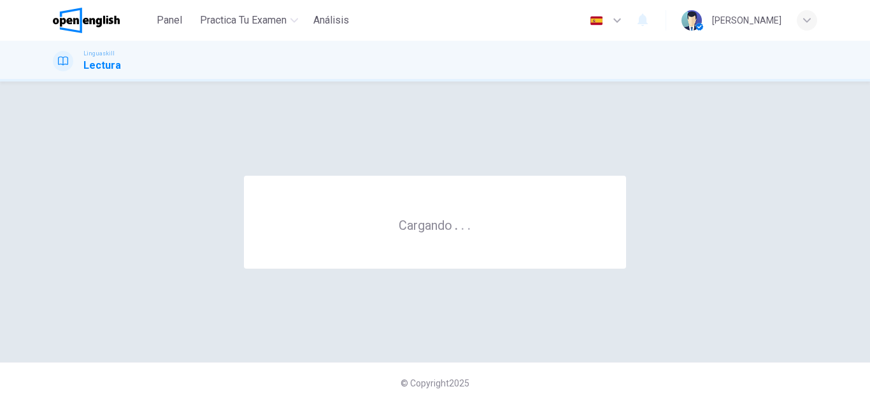
scroll to position [0, 0]
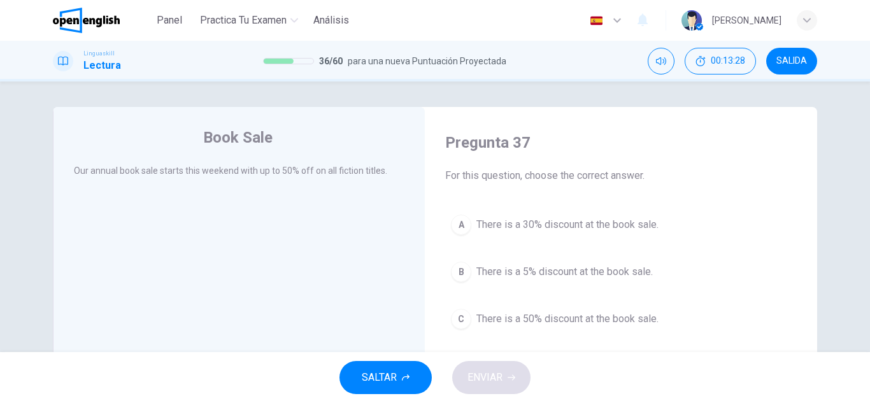
drag, startPoint x: 555, startPoint y: 317, endPoint x: 547, endPoint y: 327, distance: 13.5
click at [554, 316] on span "There is a 50% discount at the book sale." at bounding box center [567, 318] width 182 height 15
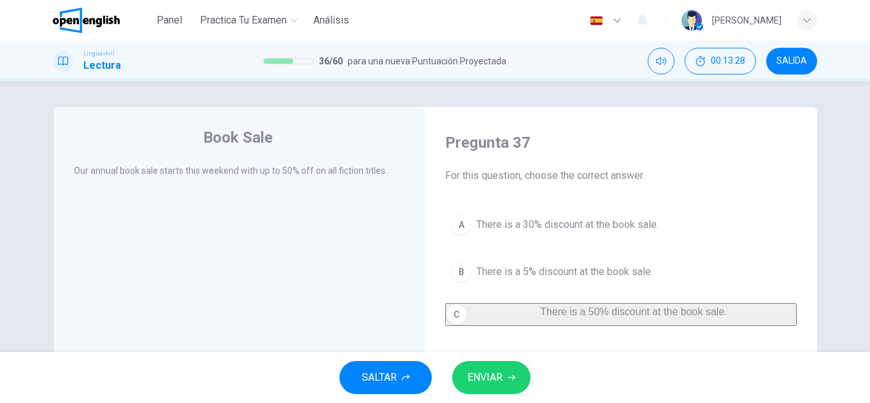
click at [510, 396] on div "SALTAR ENVIAR" at bounding box center [435, 377] width 870 height 51
click at [510, 350] on div "Pregunta 37 For this question, choose the correct answer. A There is a 30% disc…" at bounding box center [621, 335] width 372 height 430
click at [510, 373] on button "ENVIAR" at bounding box center [491, 377] width 78 height 33
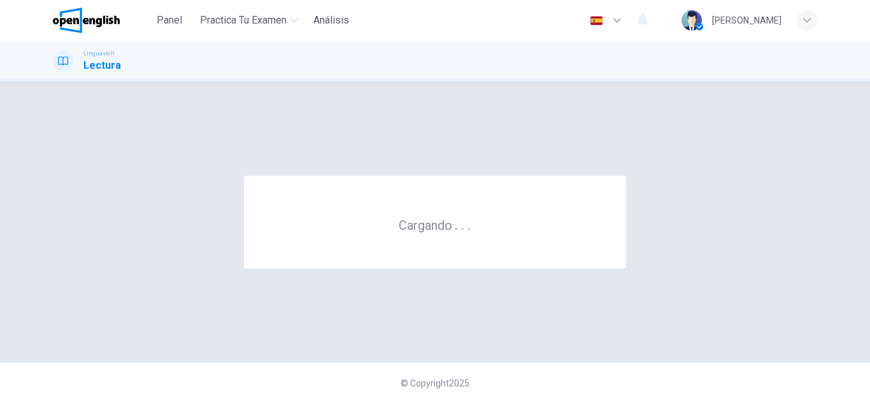
click at [545, 368] on div "© Copyright 2025" at bounding box center [435, 382] width 870 height 41
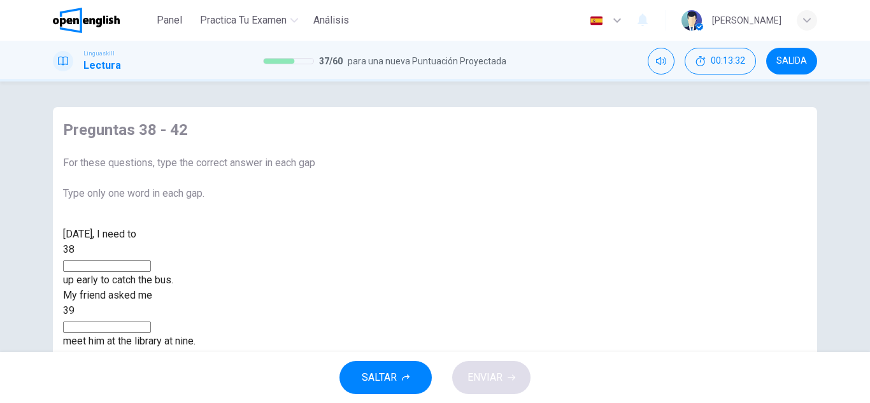
click at [151, 272] on input at bounding box center [107, 266] width 88 height 11
type input "****"
click at [151, 322] on input at bounding box center [107, 327] width 88 height 11
type input "*"
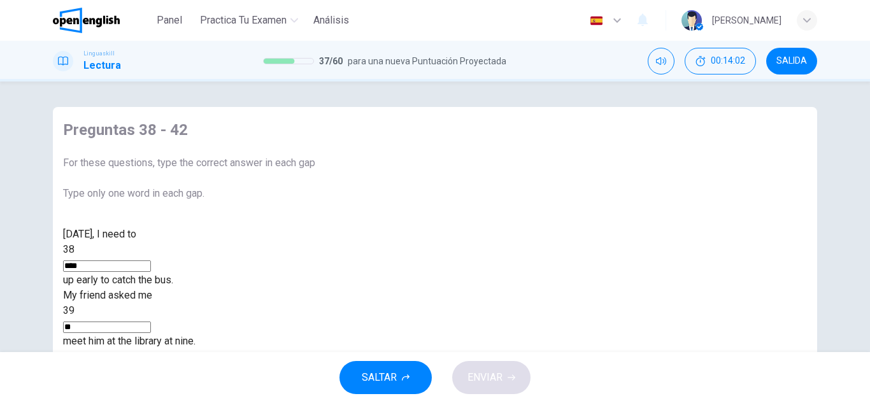
type input "*"
type input "***"
click at [151, 383] on input at bounding box center [107, 388] width 88 height 11
type input "*****"
click at [315, 343] on div "[DATE], I need to 38 **** up early to catch the bus. My friend asked me 39 *** …" at bounding box center [189, 380] width 252 height 306
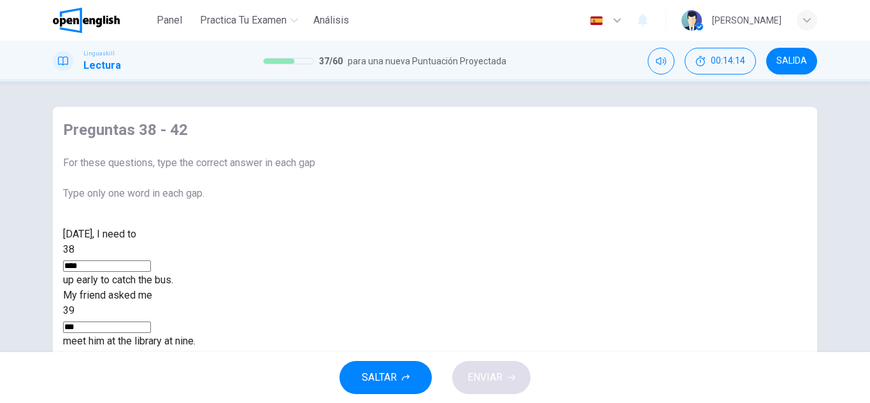
click at [198, 343] on div "[DATE], I need to 38 **** up early to catch the bus. My friend asked me 39 *** …" at bounding box center [189, 380] width 252 height 306
type input "********"
type input "**"
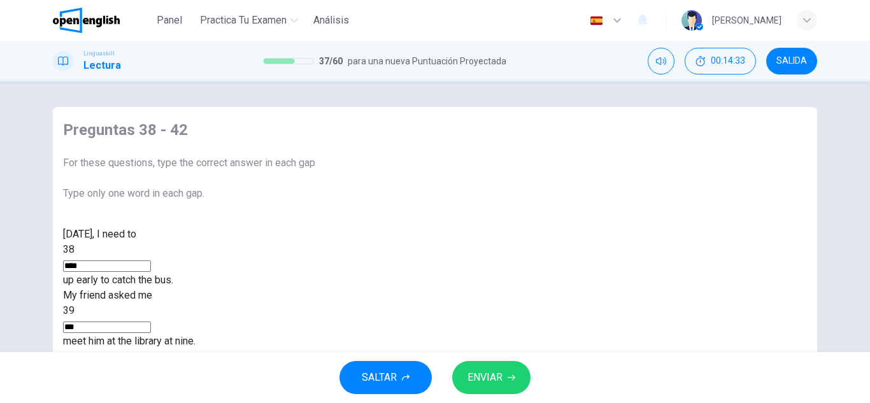
click at [489, 400] on div "SALTAR ENVIAR" at bounding box center [435, 377] width 870 height 51
click at [494, 378] on span "ENVIAR" at bounding box center [485, 378] width 35 height 18
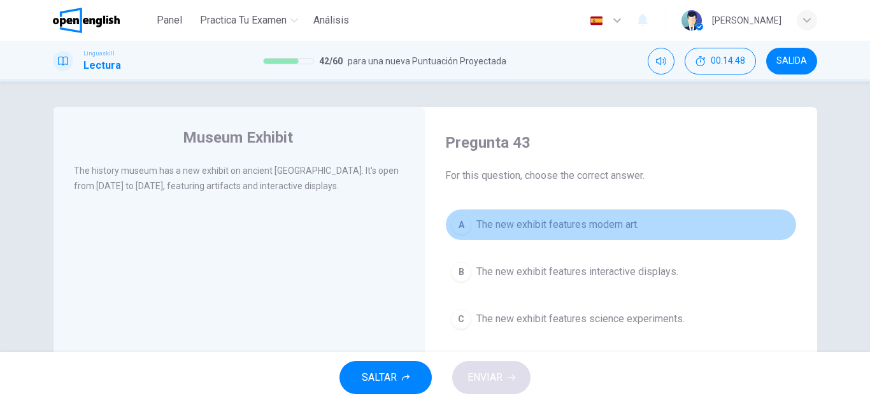
click at [548, 235] on button "A The new exhibit features modern art." at bounding box center [621, 225] width 352 height 32
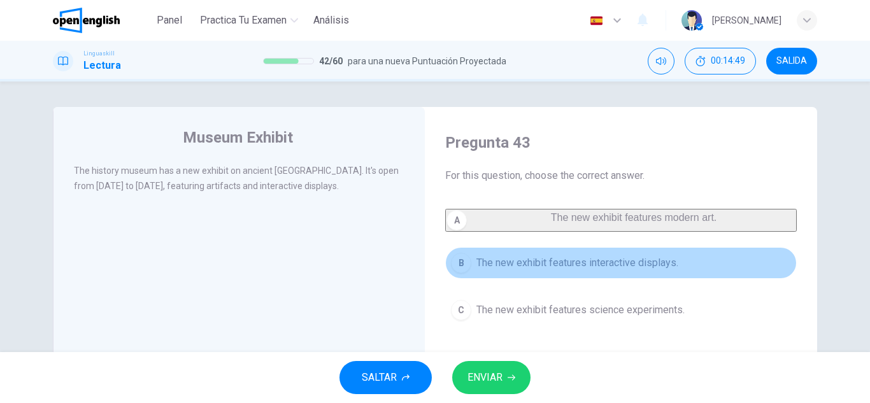
click at [554, 258] on button "B The new exhibit features interactive displays." at bounding box center [621, 263] width 352 height 32
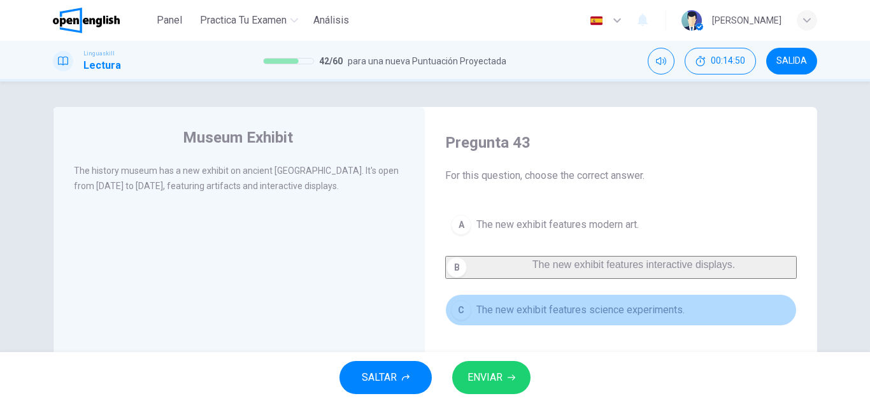
click at [569, 318] on span "The new exhibit features science experiments." at bounding box center [580, 310] width 208 height 15
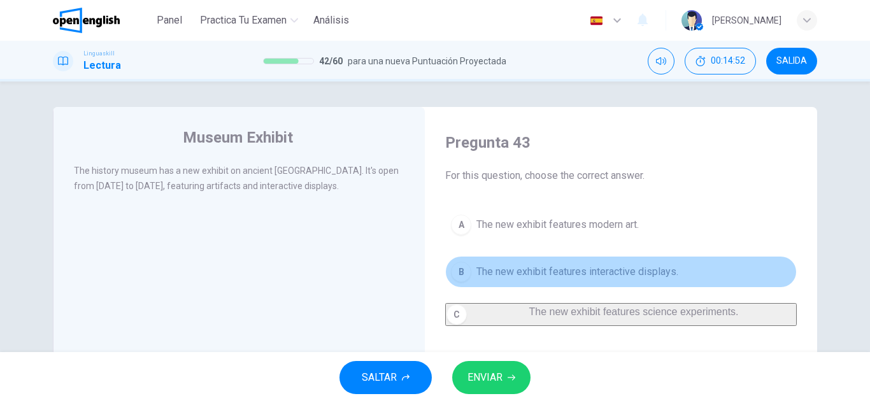
click at [552, 264] on span "The new exhibit features interactive displays." at bounding box center [577, 271] width 202 height 15
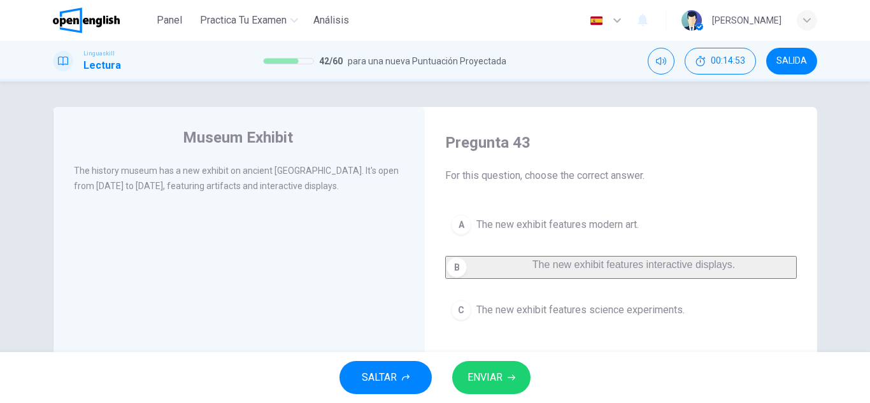
click at [535, 354] on div "SALTAR ENVIAR" at bounding box center [435, 377] width 870 height 51
click at [518, 365] on button "ENVIAR" at bounding box center [491, 377] width 78 height 33
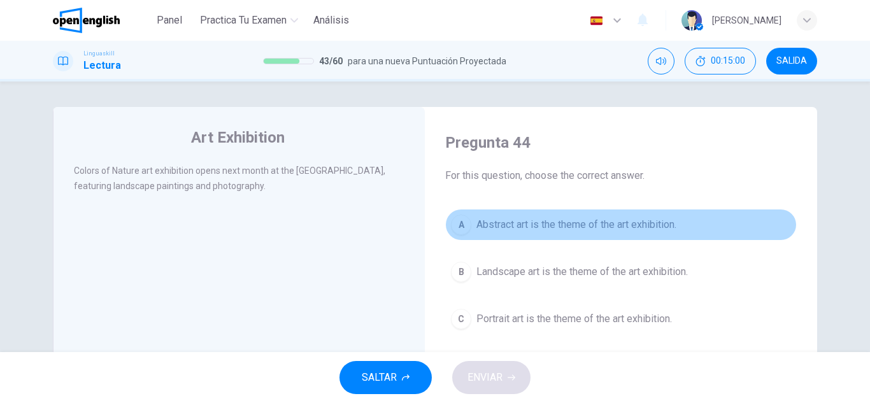
click at [515, 231] on span "Abstract art is the theme of the art exhibition." at bounding box center [576, 224] width 200 height 15
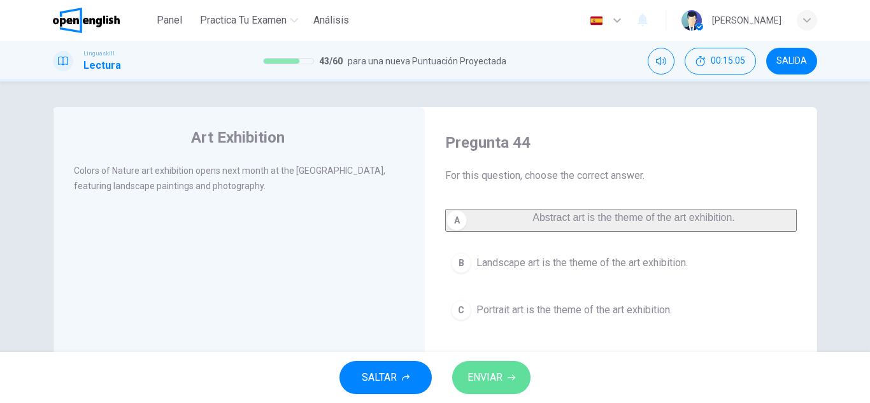
click at [466, 382] on button "ENVIAR" at bounding box center [491, 377] width 78 height 33
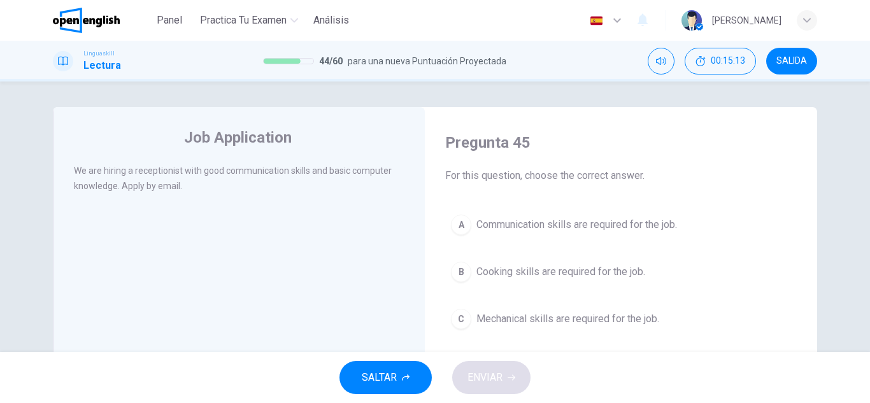
click at [529, 217] on span "Communication skills are required for the job." at bounding box center [576, 224] width 201 height 15
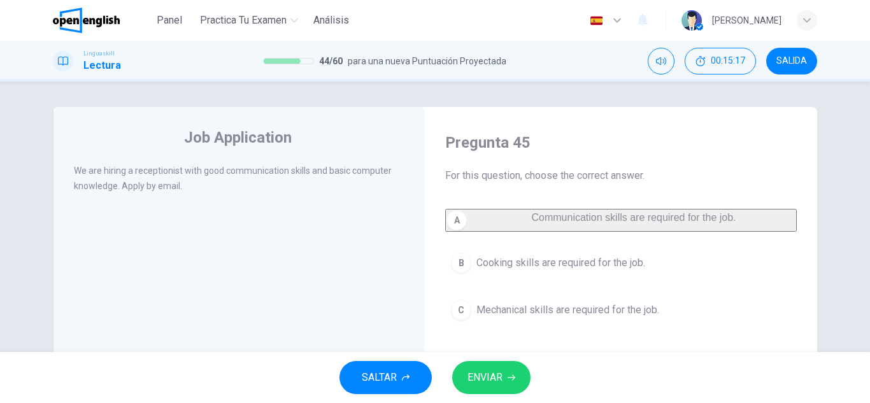
click at [472, 384] on span "ENVIAR" at bounding box center [485, 378] width 35 height 18
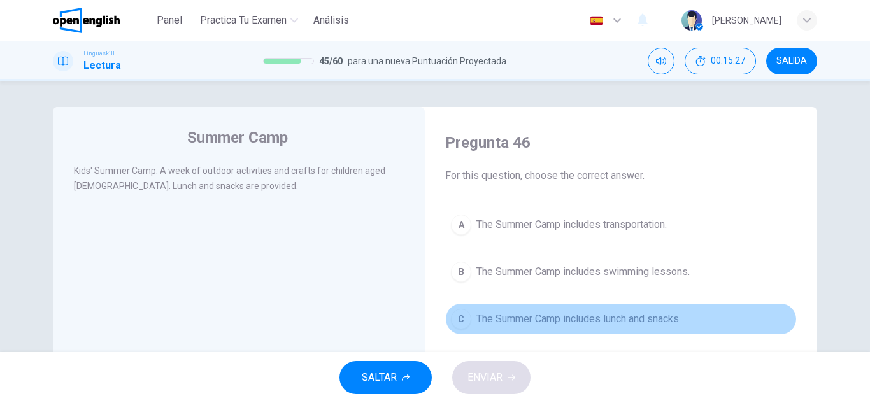
click at [504, 308] on button "C The Summer Camp includes lunch and snacks." at bounding box center [621, 319] width 352 height 32
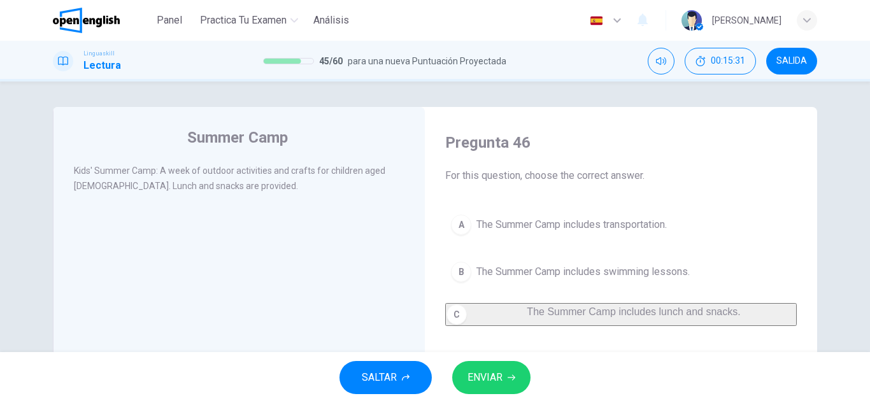
click at [483, 373] on span "ENVIAR" at bounding box center [485, 378] width 35 height 18
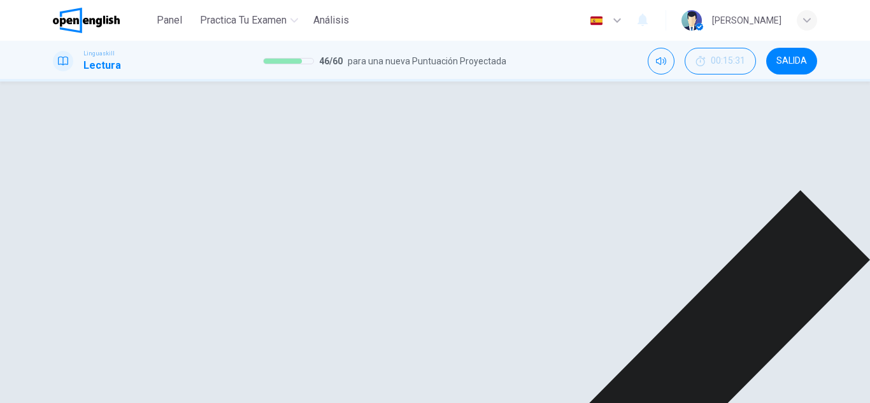
drag, startPoint x: 503, startPoint y: 364, endPoint x: 521, endPoint y: 376, distance: 22.4
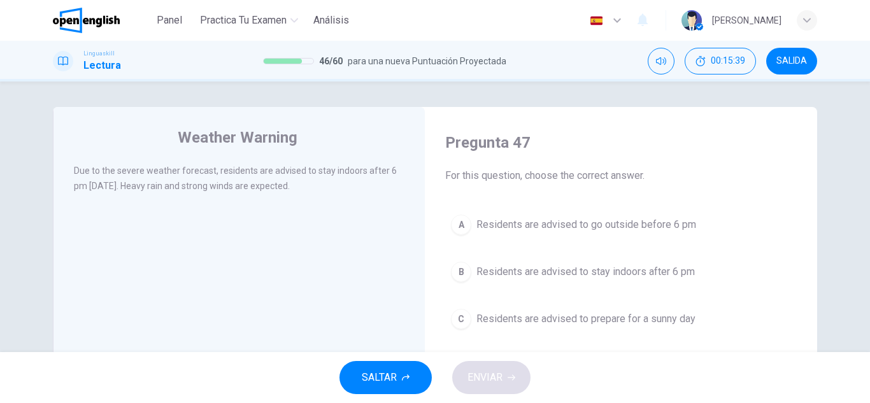
click at [582, 293] on div "A Residents are advised to go outside before 6 pm B Residents are advised to st…" at bounding box center [621, 272] width 352 height 126
click at [581, 288] on div "A Residents are advised to go outside before 6 pm B Residents are advised to st…" at bounding box center [621, 272] width 352 height 126
click at [576, 278] on span "Residents are advised to stay indoors after 6 pm" at bounding box center [585, 271] width 218 height 15
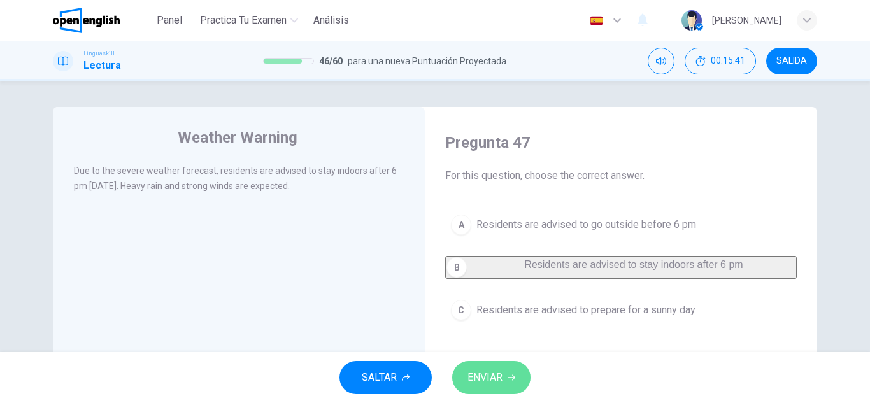
click at [513, 376] on icon "button" at bounding box center [512, 378] width 8 height 6
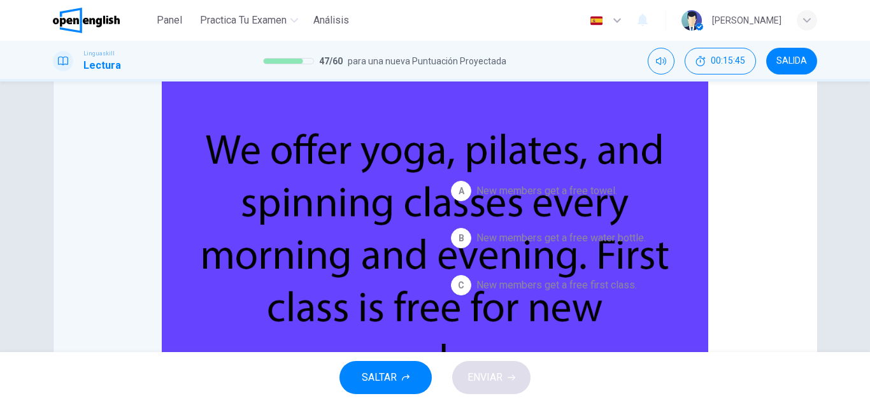
scroll to position [64, 0]
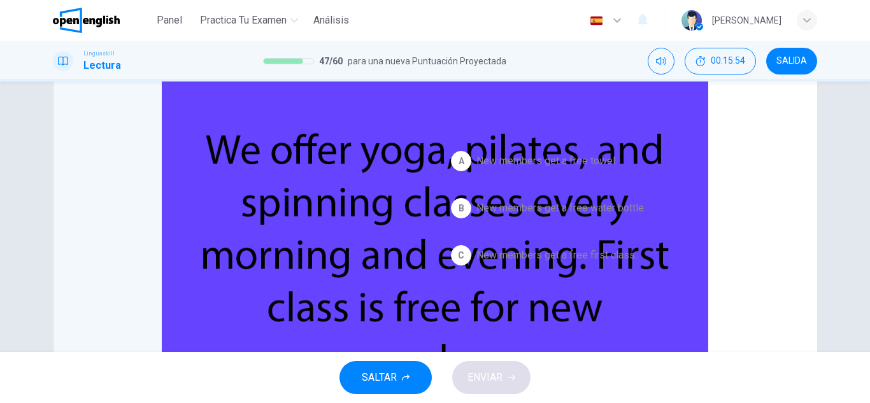
click at [534, 166] on span "New members get a free towel." at bounding box center [546, 161] width 141 height 15
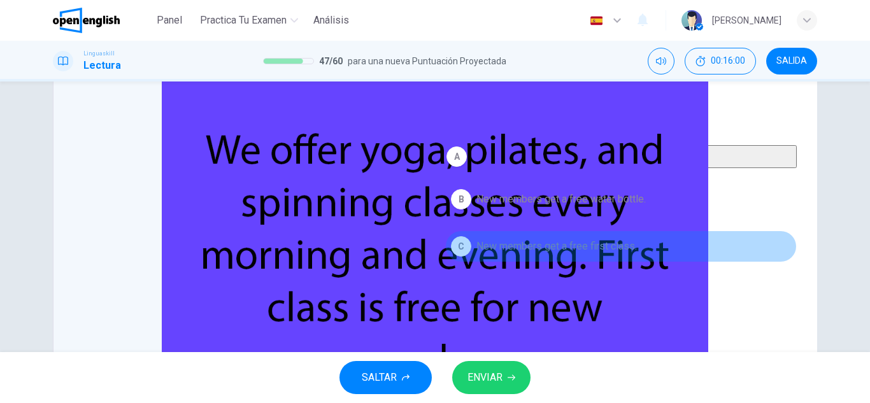
drag, startPoint x: 571, startPoint y: 261, endPoint x: 557, endPoint y: 302, distance: 43.5
click at [571, 254] on span "New members get a free first class." at bounding box center [556, 246] width 161 height 15
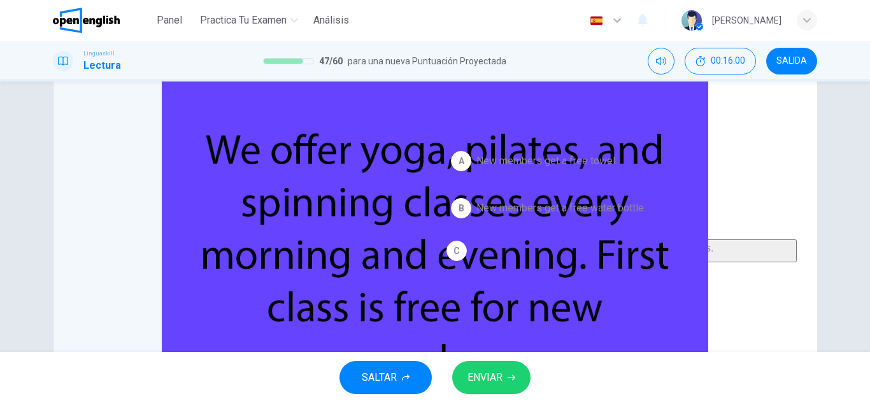
click at [510, 373] on button "ENVIAR" at bounding box center [491, 377] width 78 height 33
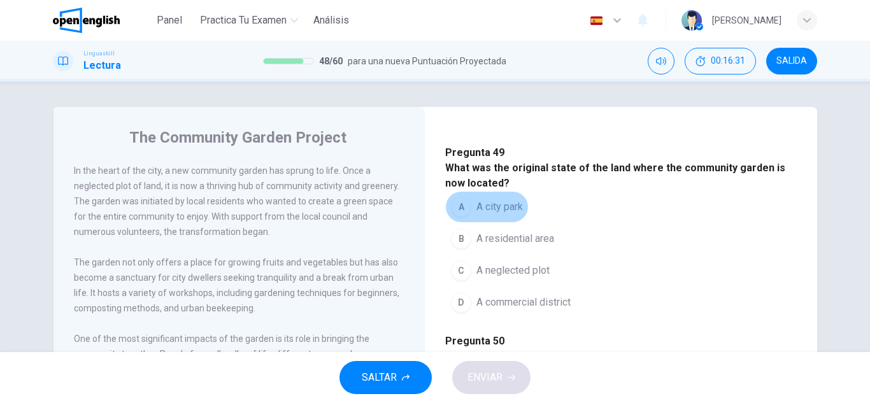
click at [473, 223] on button "A A city park" at bounding box center [486, 207] width 83 height 32
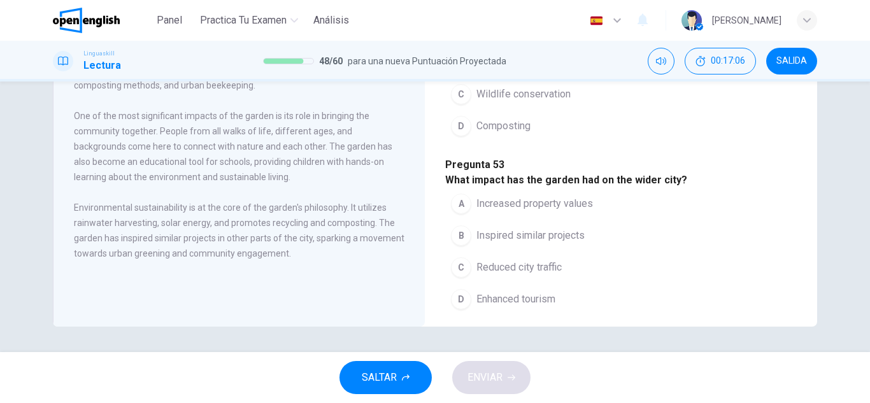
scroll to position [573, 0]
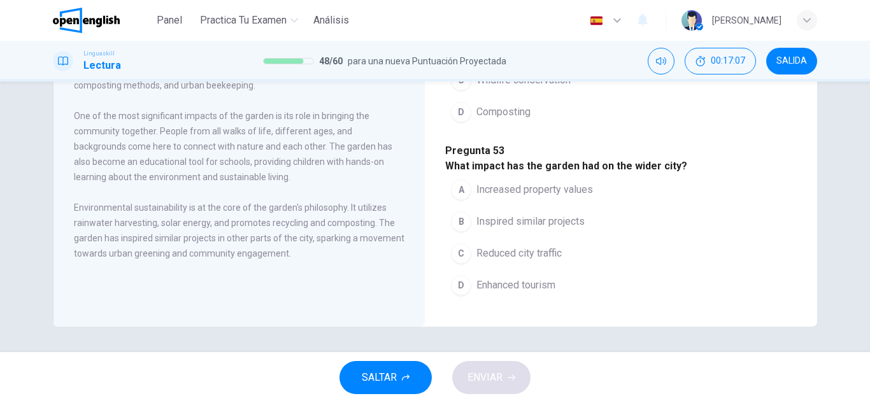
click at [556, 24] on span "A. Solar energy use" at bounding box center [519, 16] width 86 height 15
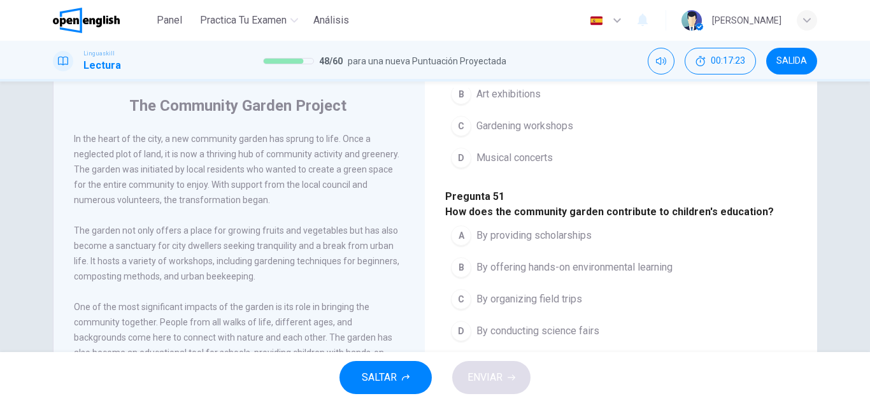
scroll to position [318, 0]
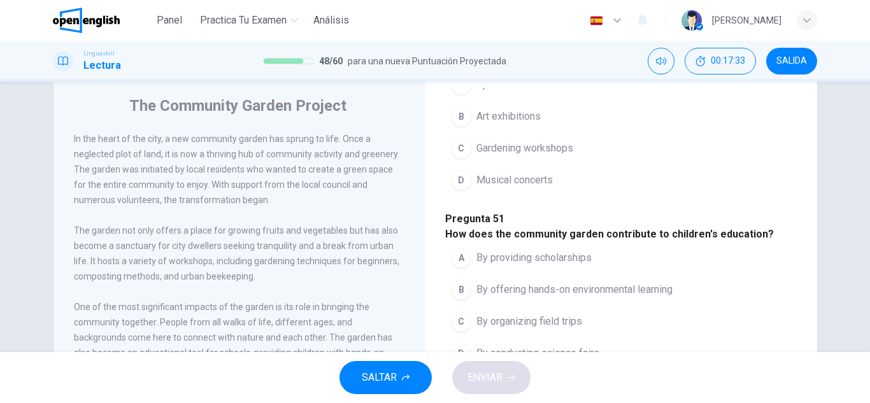
click at [489, 156] on span "Gardening workshops" at bounding box center [524, 148] width 97 height 15
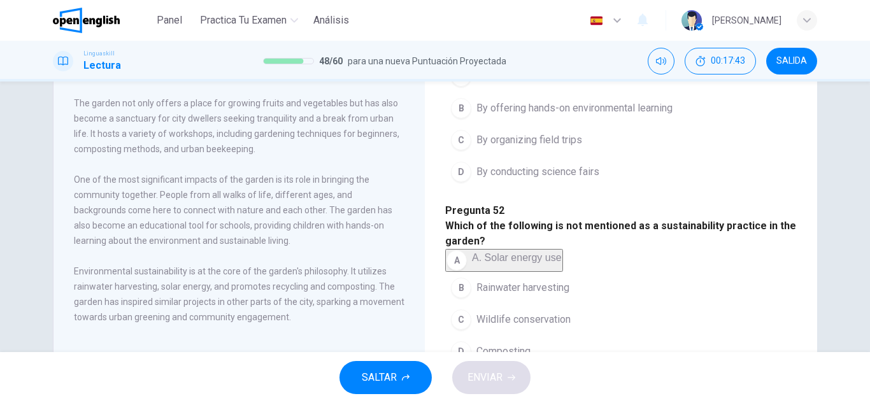
scroll to position [382, 0]
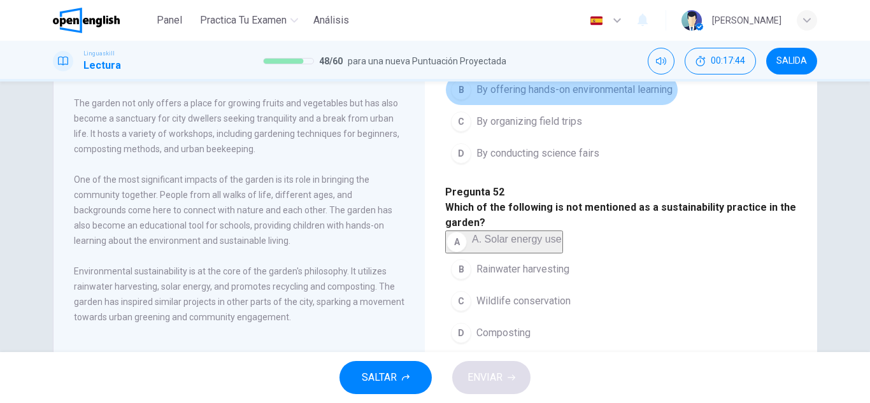
click at [480, 97] on span "By offering hands-on environmental learning" at bounding box center [574, 89] width 196 height 15
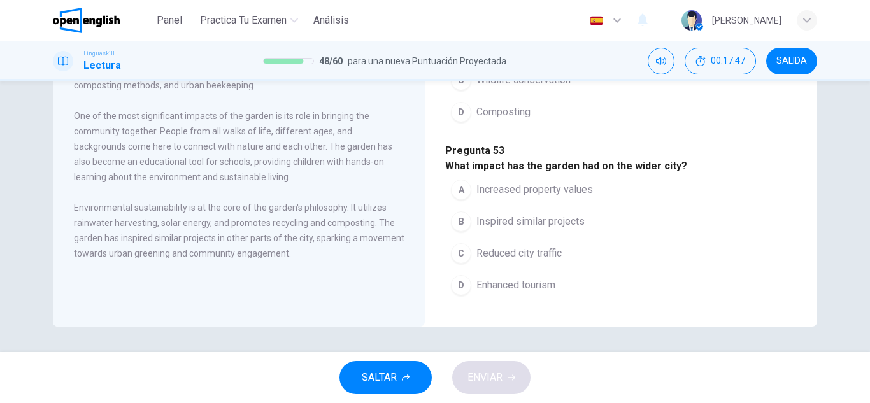
scroll to position [827, 0]
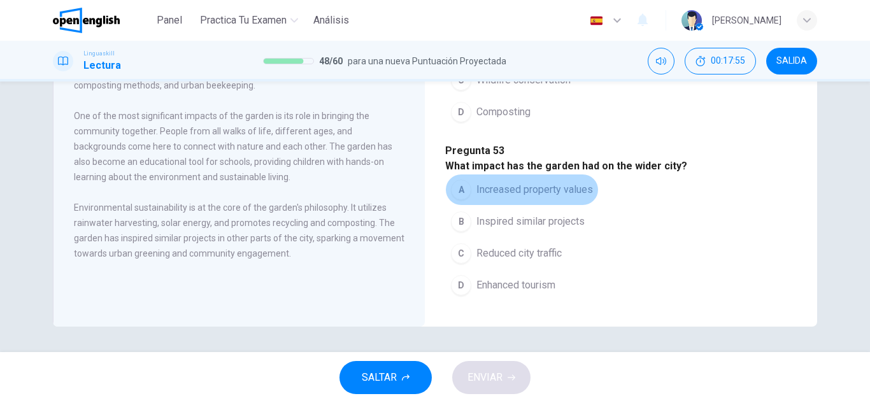
click at [572, 182] on span "Increased property values" at bounding box center [534, 189] width 117 height 15
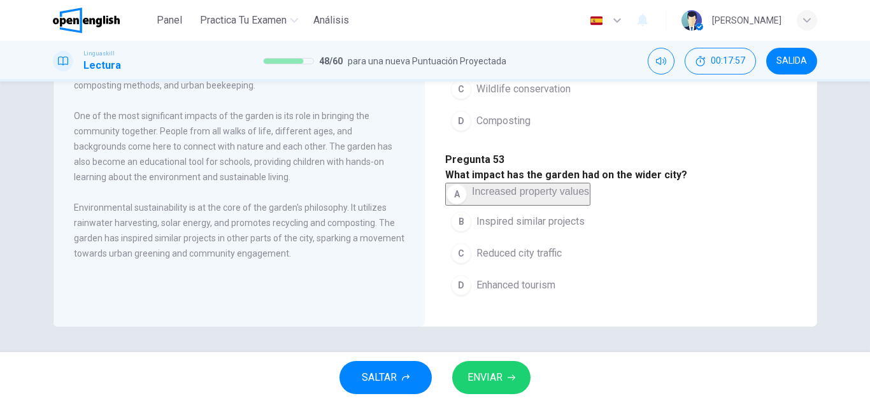
click at [514, 375] on icon "button" at bounding box center [512, 378] width 8 height 8
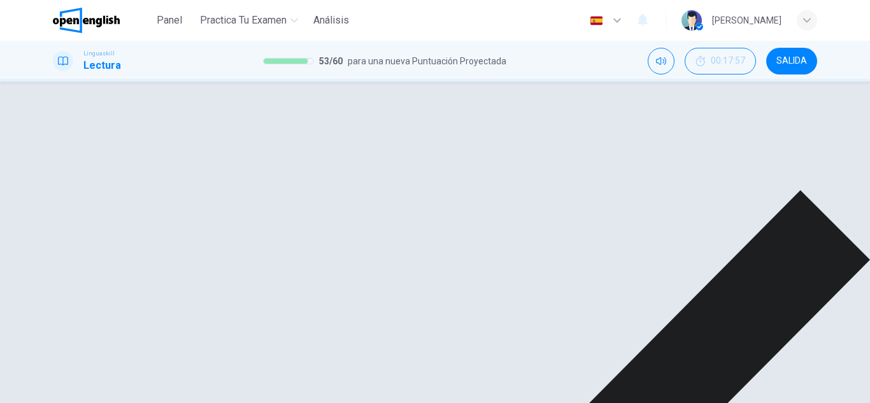
scroll to position [0, 0]
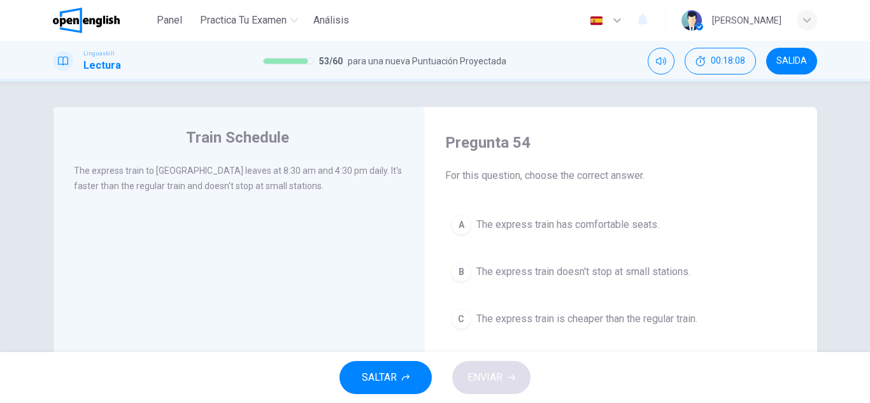
scroll to position [64, 0]
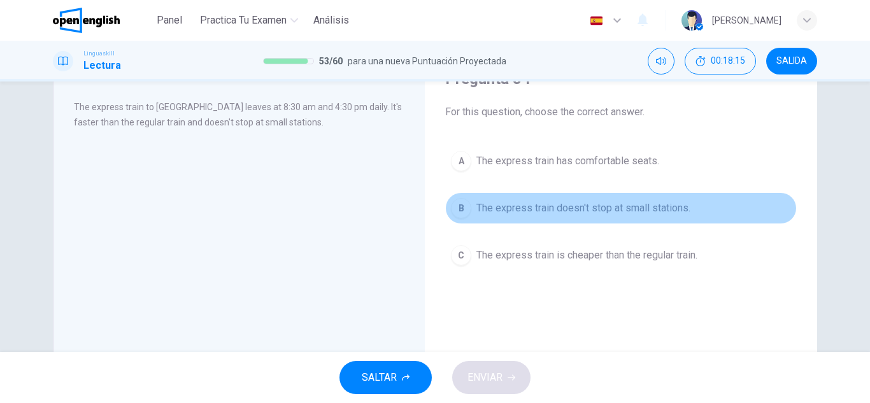
click at [516, 208] on span "The express train doesn't stop at small stations." at bounding box center [583, 208] width 214 height 15
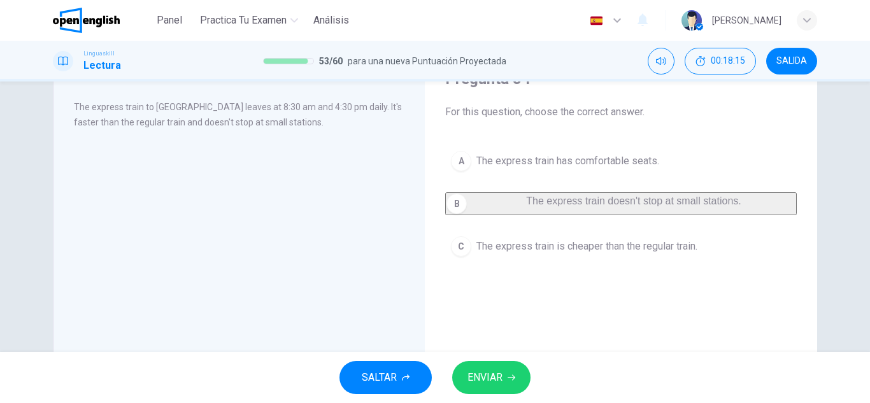
drag, startPoint x: 489, startPoint y: 355, endPoint x: 495, endPoint y: 364, distance: 10.6
click at [489, 357] on div "SALTAR ENVIAR" at bounding box center [435, 377] width 870 height 51
click at [492, 363] on button "ENVIAR" at bounding box center [491, 377] width 78 height 33
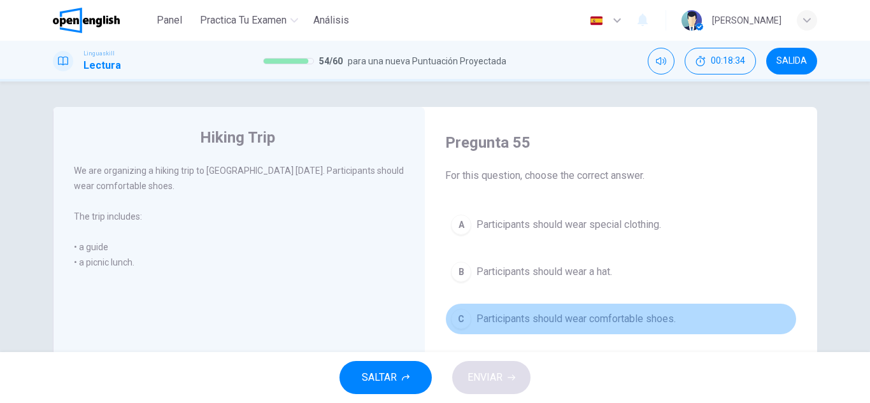
click at [520, 325] on span "Participants should wear comfortable shoes." at bounding box center [575, 318] width 199 height 15
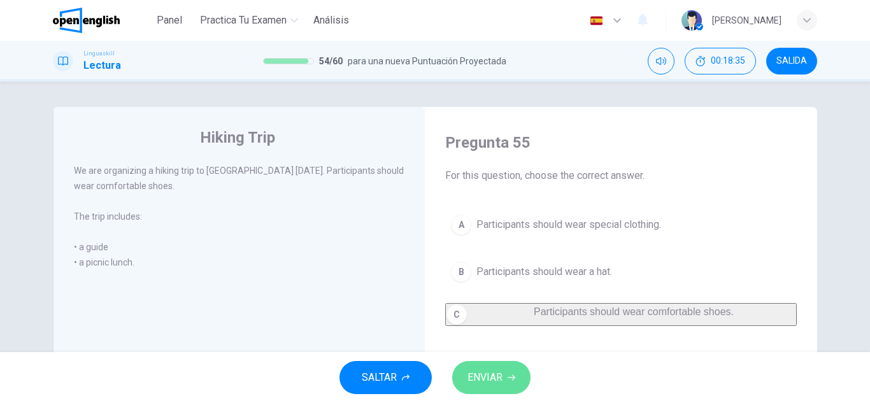
click at [497, 393] on button "ENVIAR" at bounding box center [491, 377] width 78 height 33
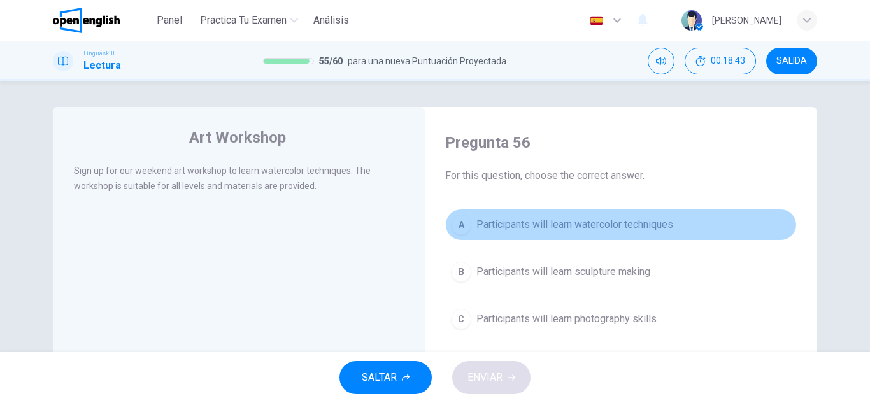
click at [478, 228] on span "Participants will learn watercolor techniques" at bounding box center [574, 224] width 197 height 15
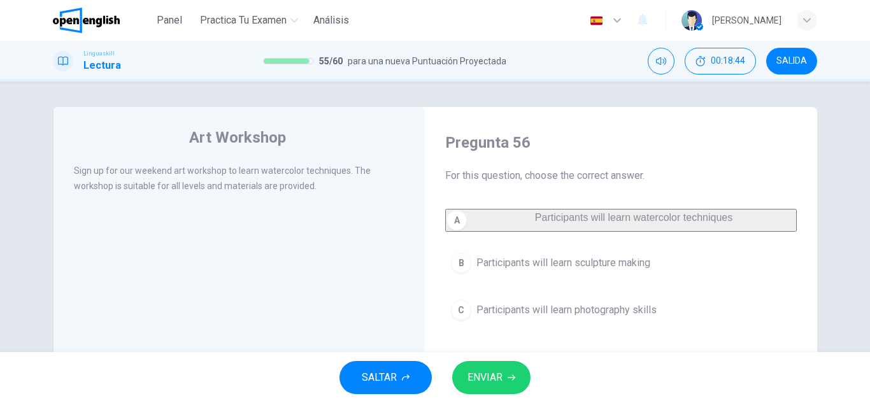
click at [477, 352] on div "Pregunta 56 For this question, choose the correct answer. A Participants will l…" at bounding box center [621, 335] width 372 height 430
click at [487, 378] on span "ENVIAR" at bounding box center [485, 378] width 35 height 18
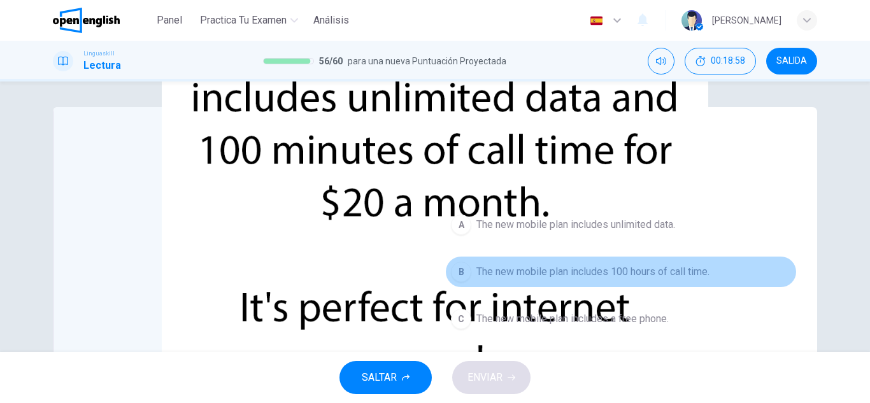
click at [529, 268] on span "The new mobile plan includes 100 hours of call time." at bounding box center [592, 271] width 233 height 15
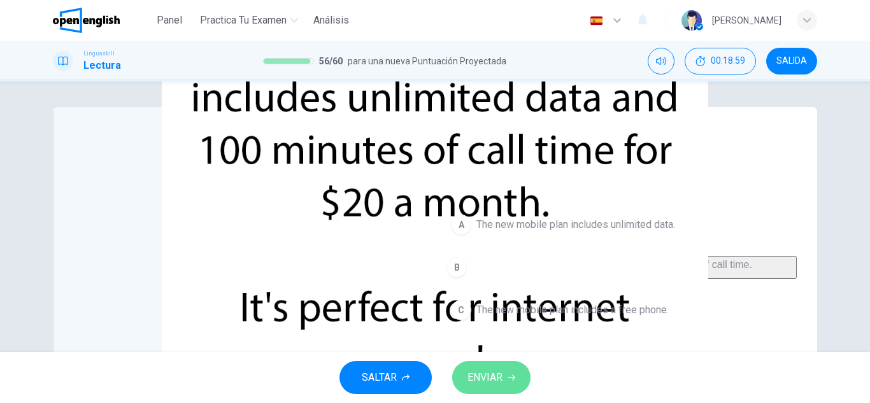
click at [526, 385] on button "ENVIAR" at bounding box center [491, 377] width 78 height 33
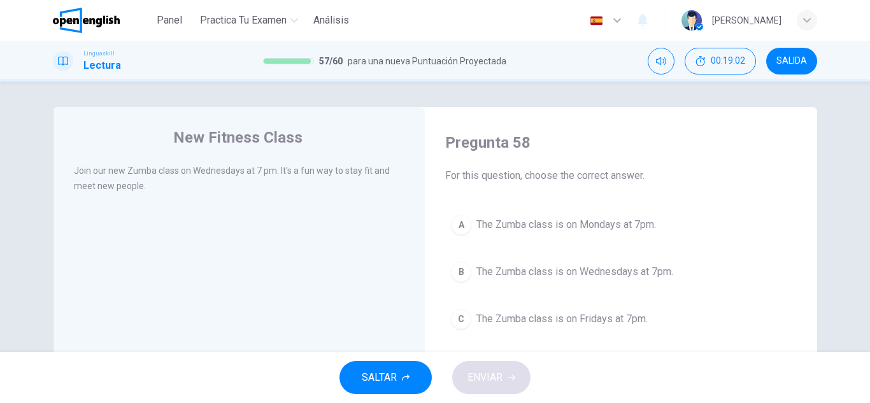
click at [568, 193] on div "Pregunta 58 For this question, choose the correct answer. A The Zumba class is …" at bounding box center [621, 234] width 372 height 228
click at [576, 229] on span "The Zumba class is on Mondays at 7pm." at bounding box center [566, 224] width 180 height 15
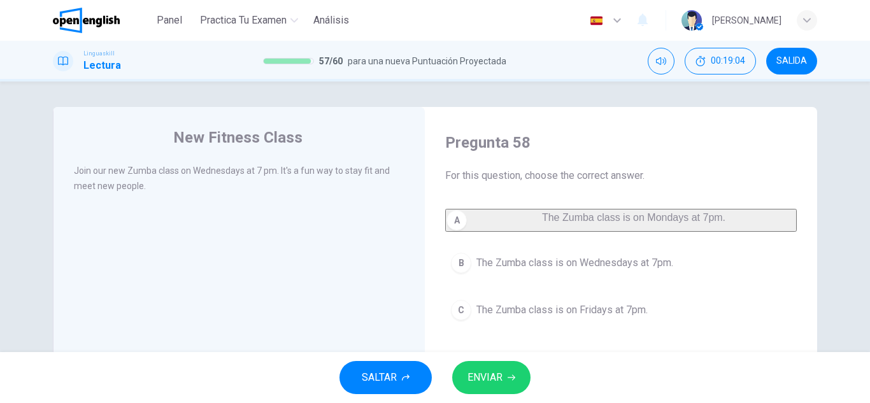
click at [568, 265] on span "The Zumba class is on Wednesdays at 7pm." at bounding box center [574, 262] width 197 height 15
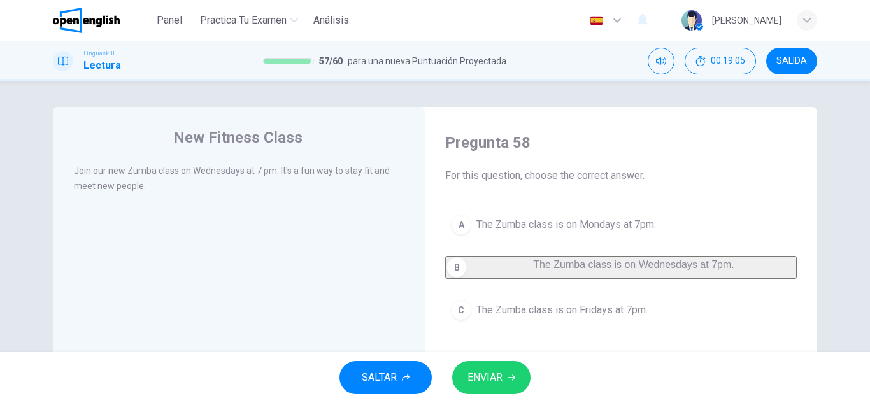
click at [531, 382] on button "ENVIAR" at bounding box center [491, 377] width 78 height 33
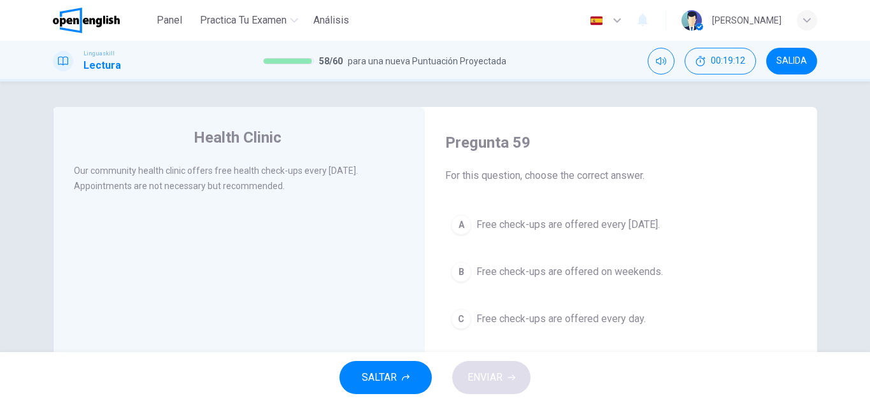
click at [630, 227] on span "Free check-ups are offered every [DATE]." at bounding box center [567, 224] width 183 height 15
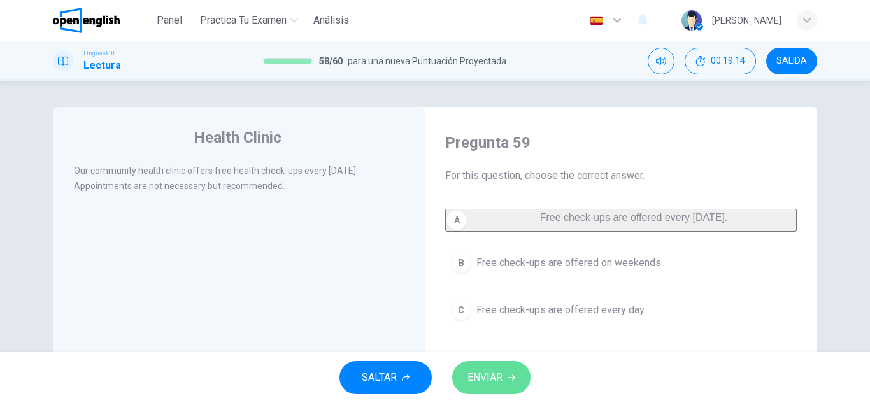
click at [498, 379] on span "ENVIAR" at bounding box center [485, 378] width 35 height 18
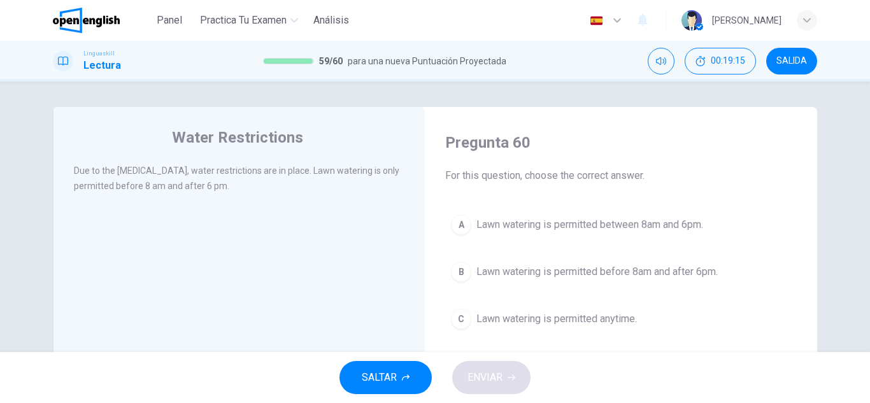
click at [507, 266] on span "Lawn watering is permitted before 8am and after 6pm." at bounding box center [596, 271] width 241 height 15
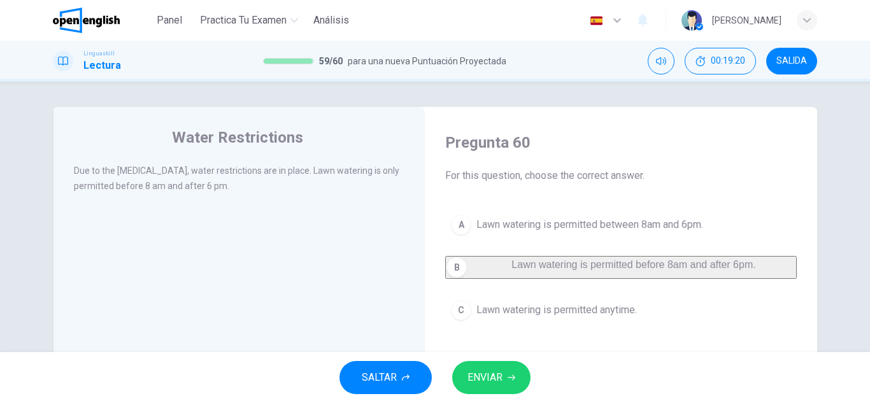
click at [502, 385] on span "ENVIAR" at bounding box center [485, 378] width 35 height 18
